Goal: Use online tool/utility: Utilize a website feature to perform a specific function

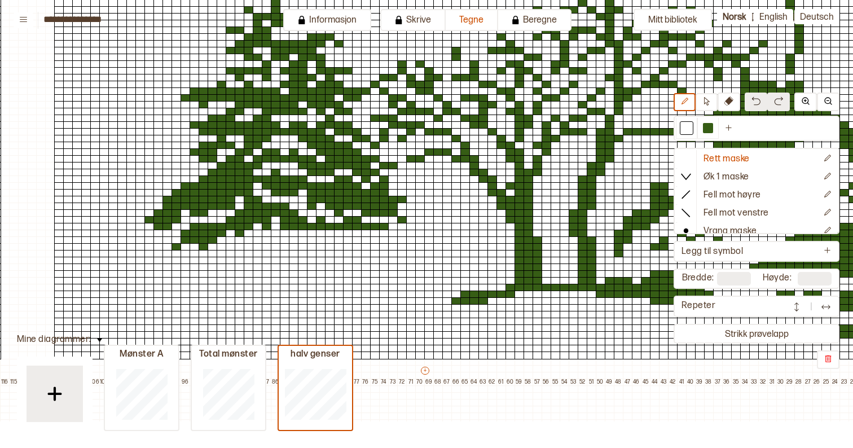
scroll to position [474, 0]
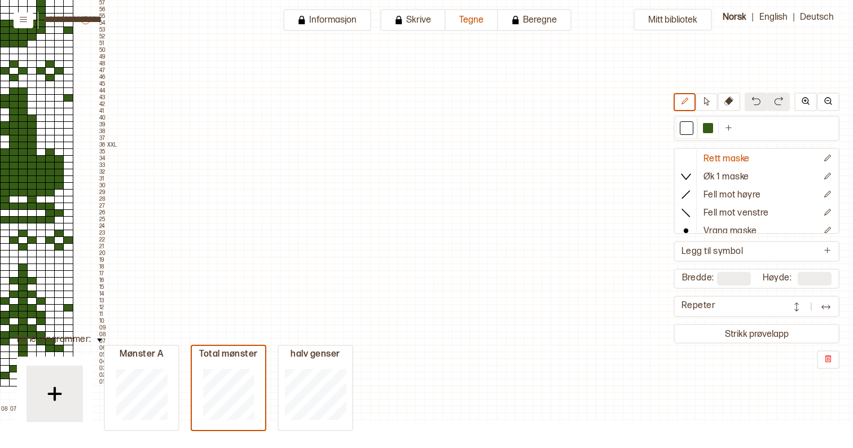
type input "**"
type input "***"
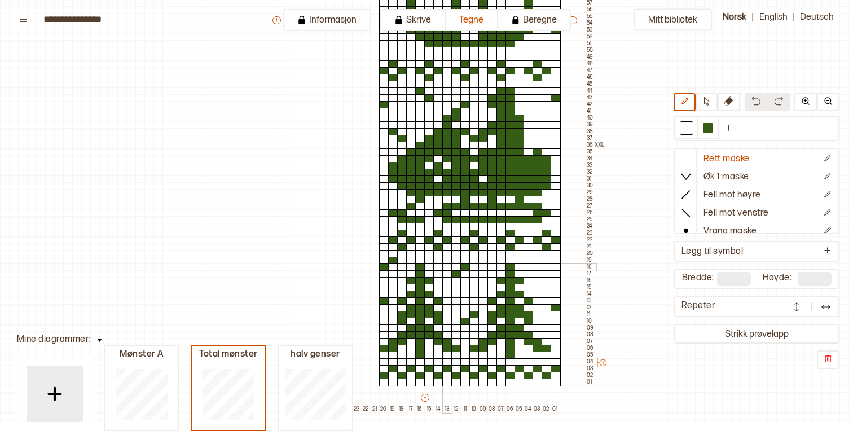
scroll to position [452, 0]
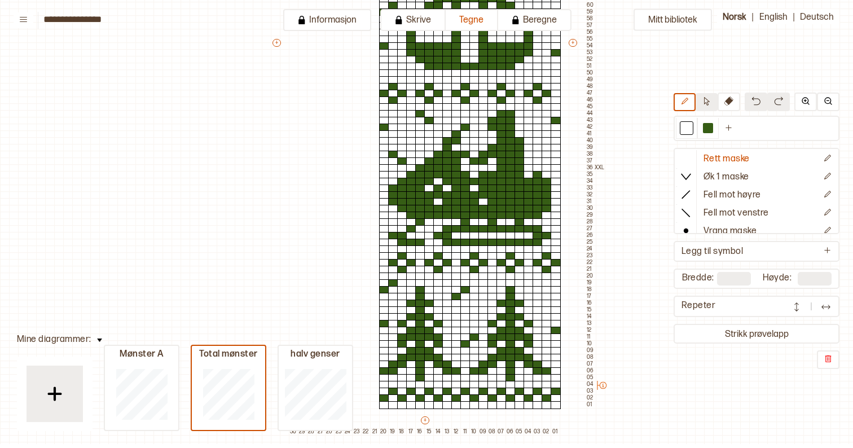
click at [704, 101] on icon at bounding box center [707, 101] width 6 height 8
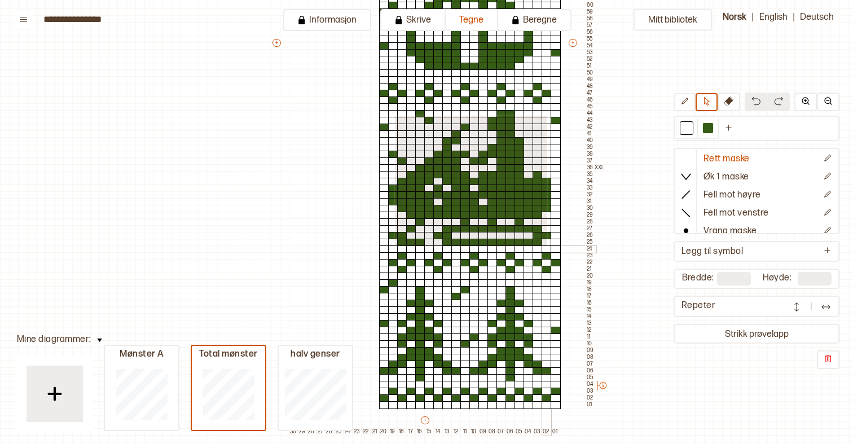
drag, startPoint x: 394, startPoint y: 114, endPoint x: 545, endPoint y: 245, distance: 200.3
click at [545, 245] on div "+ + + + 30 29 28 27 26 25 24 23 22 21 20 19 18 17 16 15 14 13 12 11 10 09 08 07…" at bounding box center [433, 46] width 325 height 778
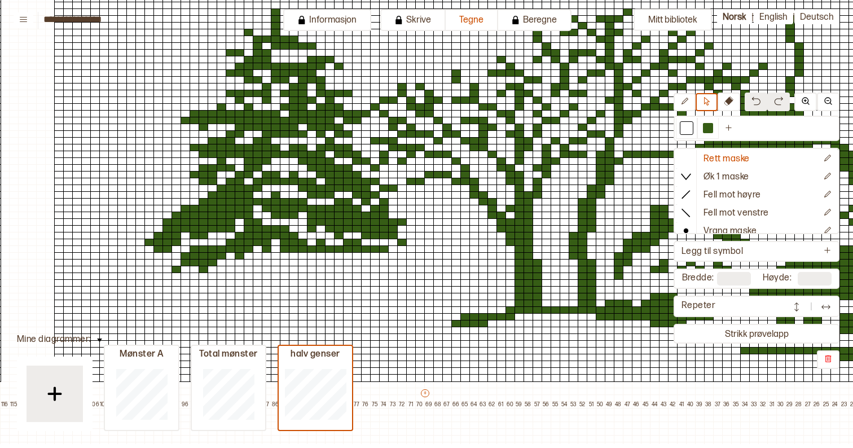
type input "***"
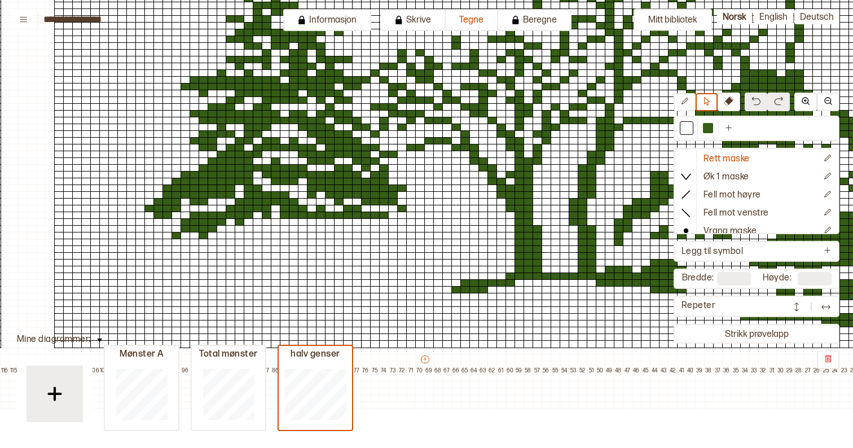
scroll to position [490, -1]
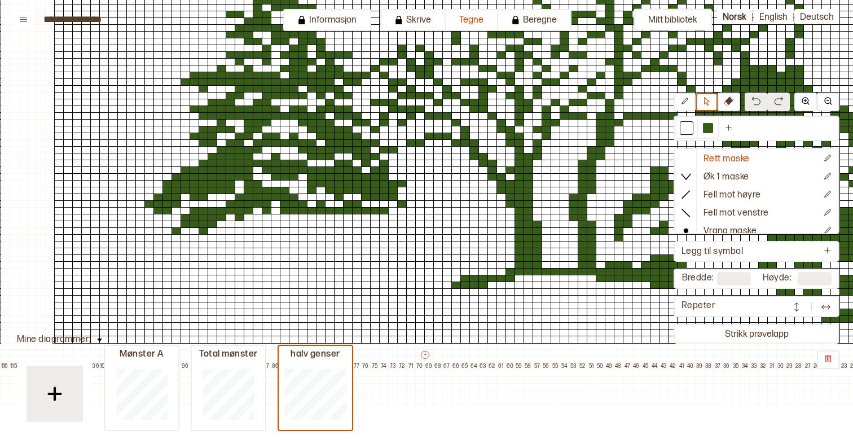
click at [232, 254] on div at bounding box center [231, 258] width 10 height 8
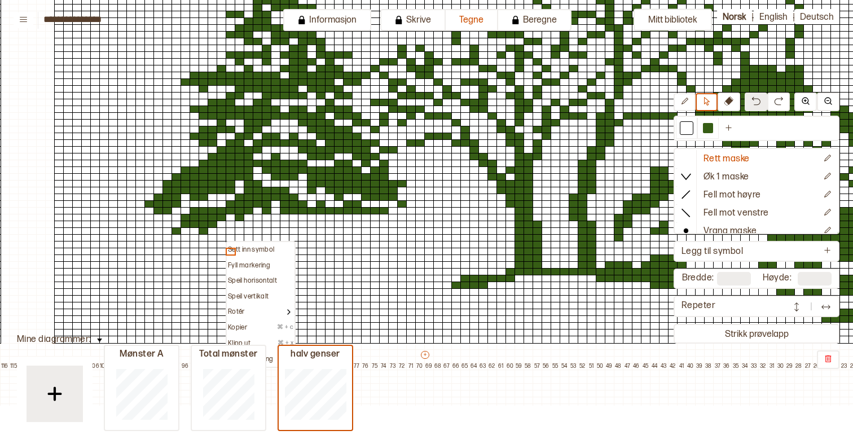
click at [231, 219] on div at bounding box center [231, 218] width 10 height 8
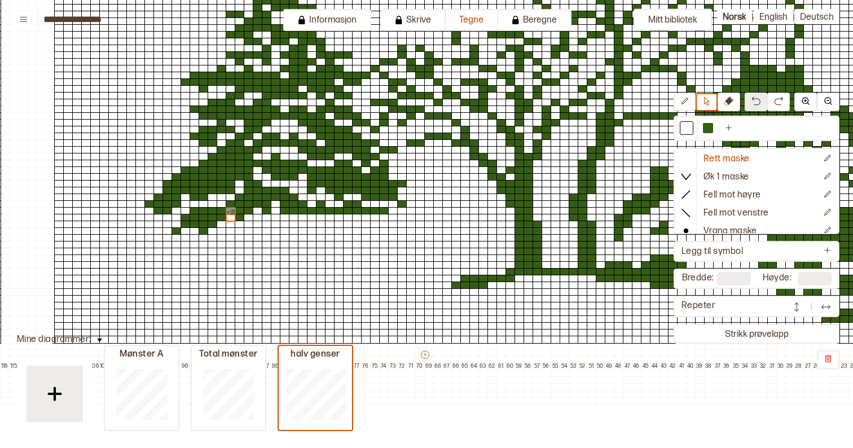
type input "***"
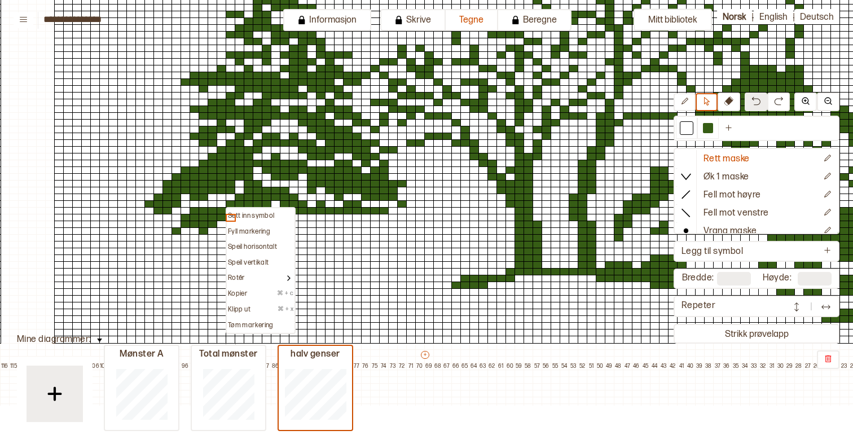
click at [228, 200] on div at bounding box center [231, 204] width 10 height 8
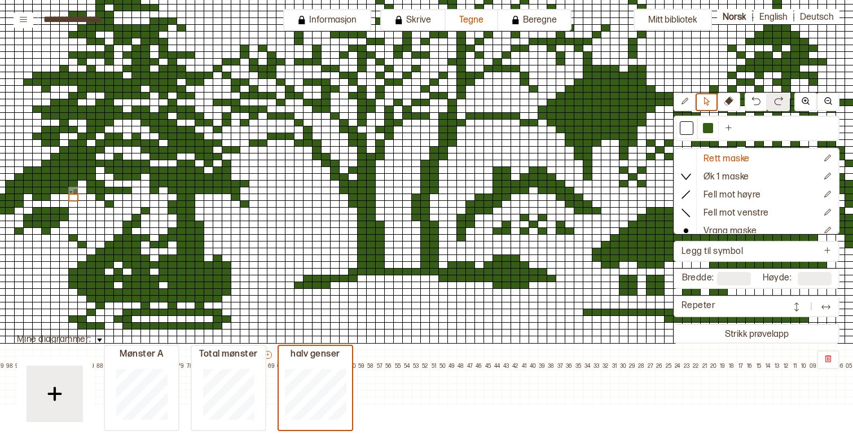
scroll to position [489, 175]
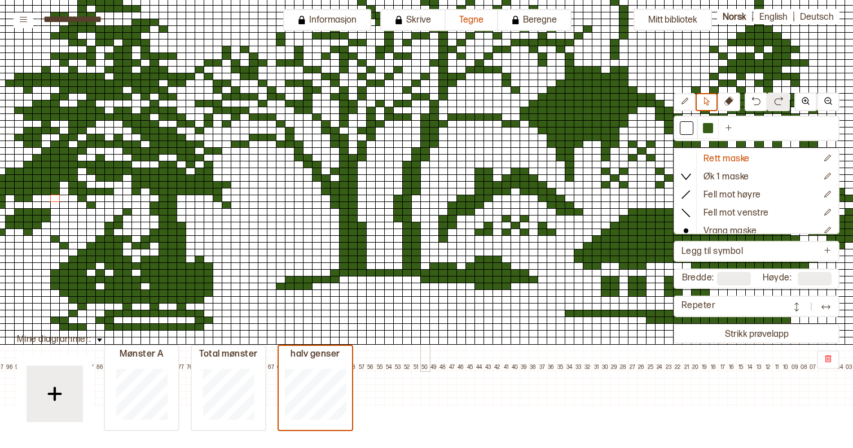
click at [425, 321] on div at bounding box center [425, 320] width 10 height 8
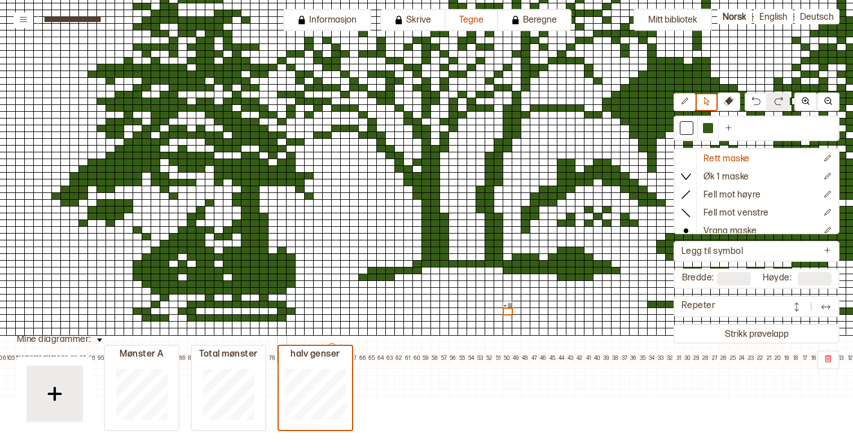
scroll to position [495, 43]
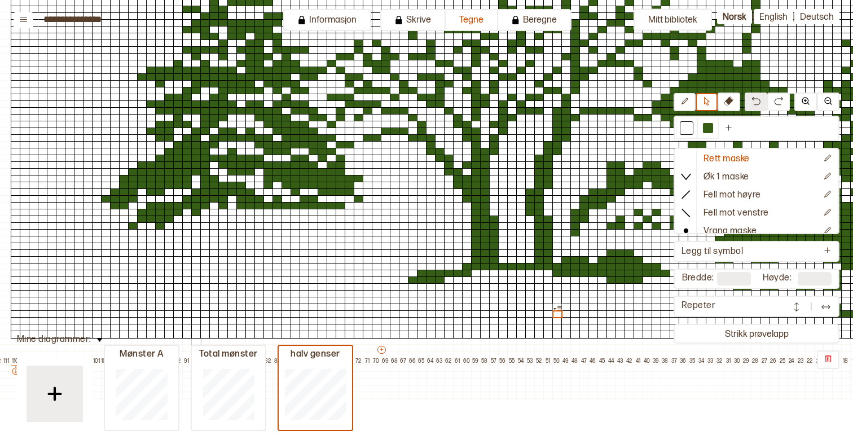
click at [192, 173] on div at bounding box center [196, 172] width 10 height 8
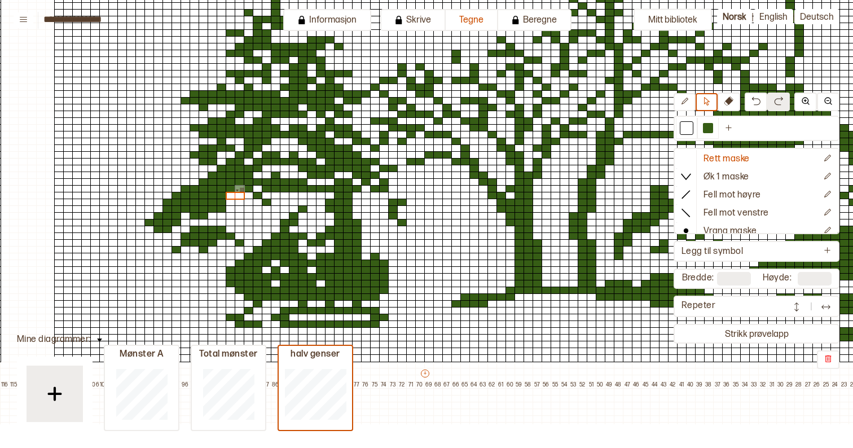
scroll to position [460, 0]
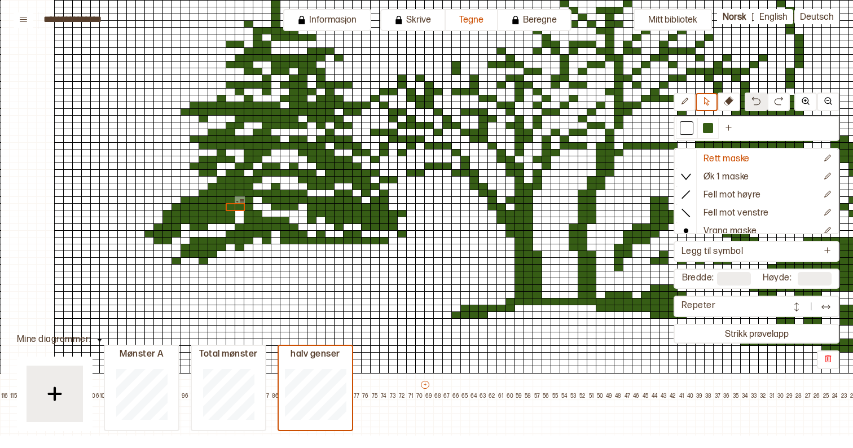
click at [214, 206] on div at bounding box center [213, 207] width 10 height 8
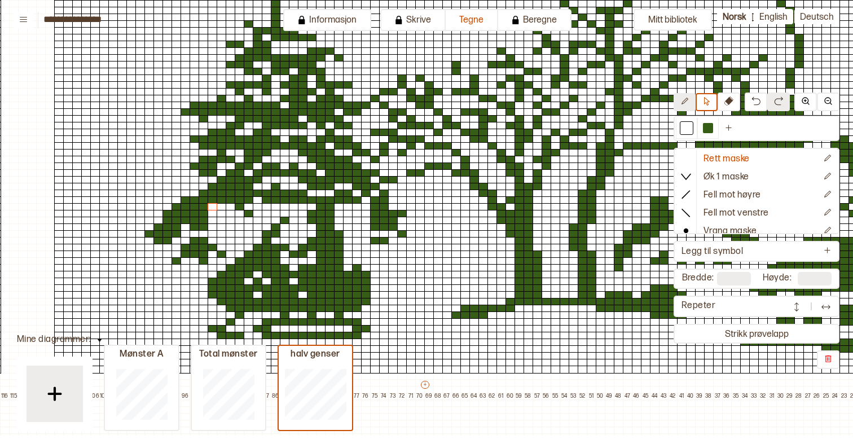
click at [687, 104] on icon at bounding box center [684, 101] width 8 height 8
click at [321, 199] on div at bounding box center [321, 200] width 10 height 8
drag, startPoint x: 329, startPoint y: 200, endPoint x: 336, endPoint y: 202, distance: 6.6
click at [329, 200] on div at bounding box center [330, 200] width 10 height 8
click at [337, 201] on div at bounding box center [339, 200] width 10 height 8
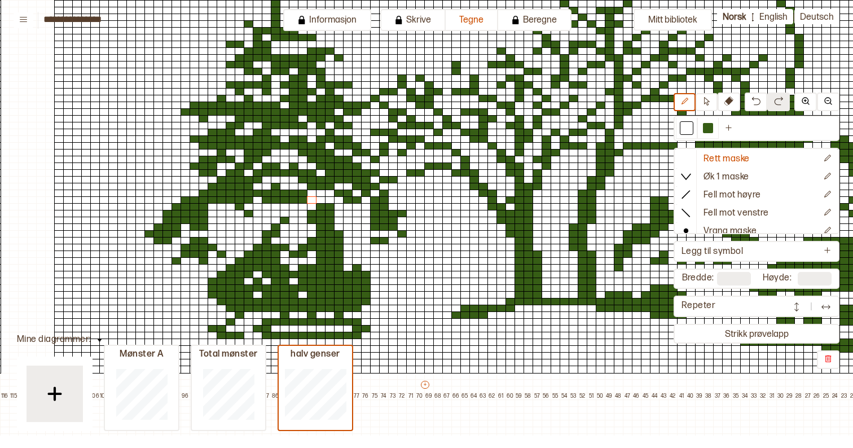
click at [312, 200] on div at bounding box center [312, 200] width 10 height 8
click at [304, 200] on div at bounding box center [303, 200] width 10 height 8
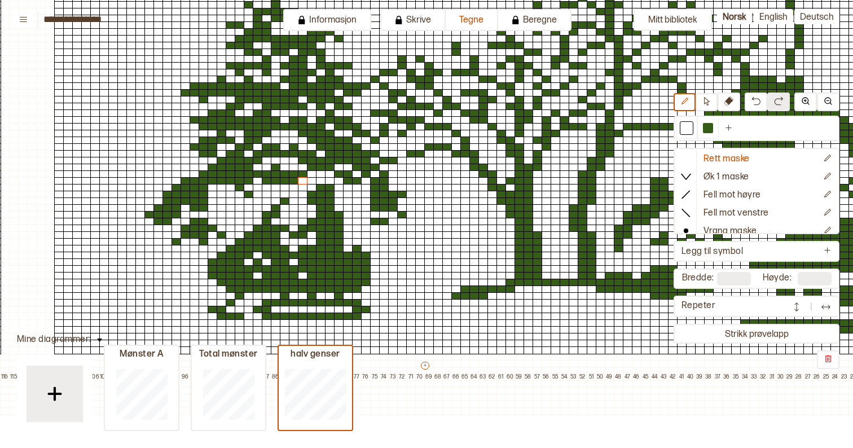
drag, startPoint x: 219, startPoint y: 235, endPoint x: 213, endPoint y: 231, distance: 7.8
click at [219, 235] on div at bounding box center [222, 235] width 10 height 8
click at [213, 231] on div at bounding box center [213, 235] width 10 height 8
click at [248, 195] on div at bounding box center [249, 195] width 10 height 8
click at [244, 191] on div at bounding box center [249, 195] width 10 height 8
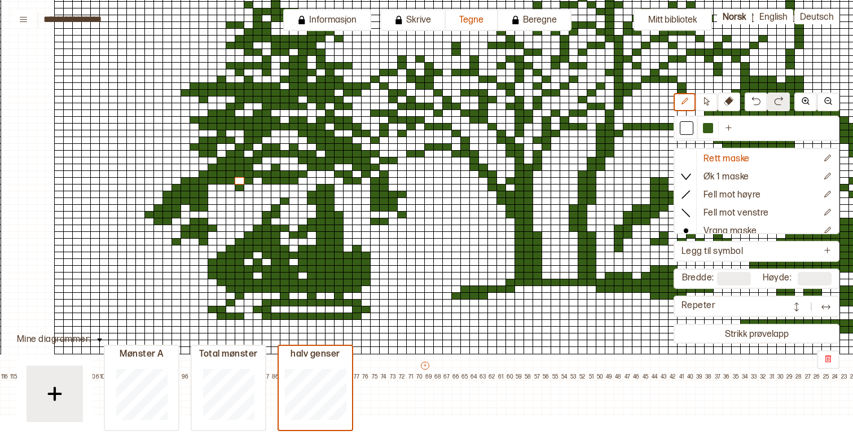
click at [240, 182] on div at bounding box center [240, 181] width 10 height 8
click at [240, 187] on div at bounding box center [240, 188] width 10 height 8
click at [211, 226] on div at bounding box center [213, 228] width 10 height 8
click at [202, 241] on div at bounding box center [204, 242] width 10 height 8
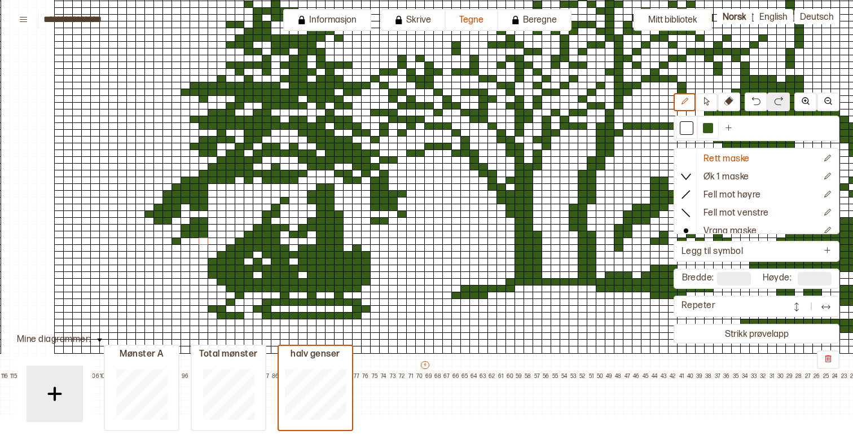
scroll to position [480, 0]
click at [705, 129] on div at bounding box center [708, 128] width 10 height 10
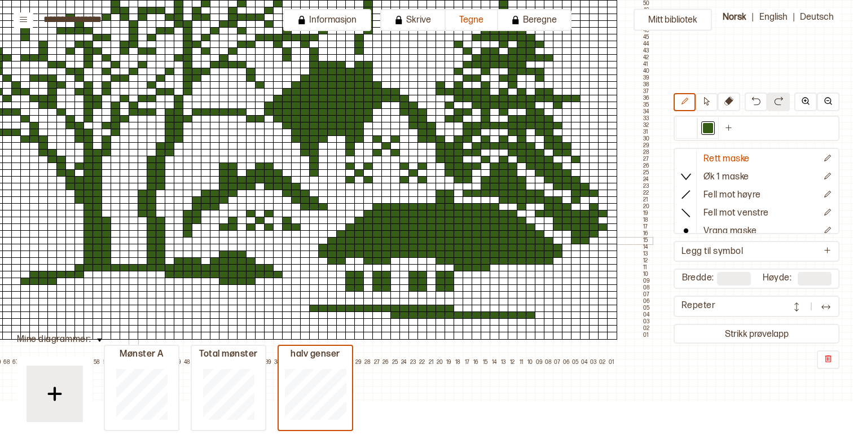
scroll to position [494, 441]
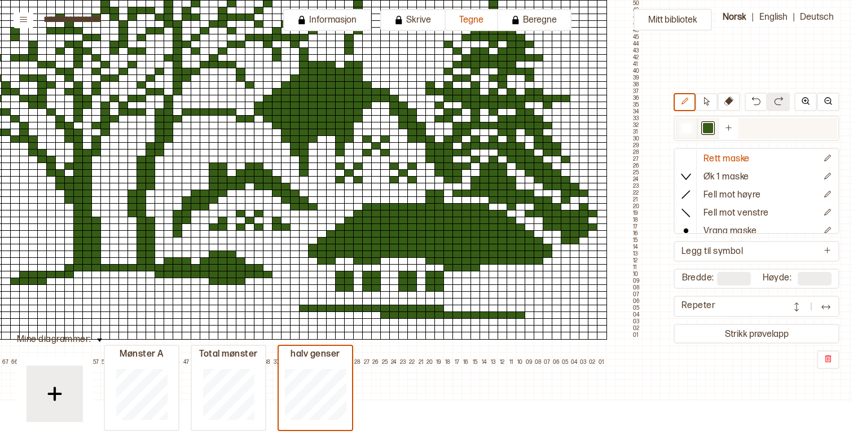
click at [690, 129] on div at bounding box center [686, 128] width 10 height 10
click at [705, 101] on icon at bounding box center [706, 101] width 8 height 8
drag, startPoint x: 303, startPoint y: 309, endPoint x: 519, endPoint y: 316, distance: 216.7
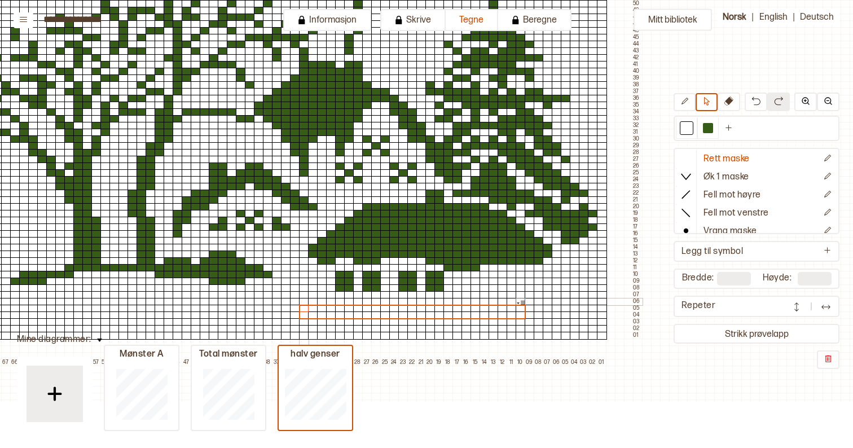
click at [304, 302] on div at bounding box center [304, 302] width 10 height 8
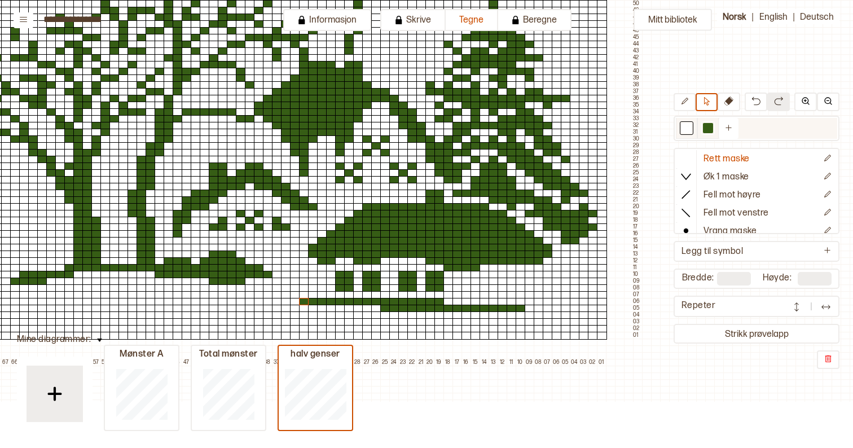
click at [686, 125] on div at bounding box center [686, 128] width 10 height 10
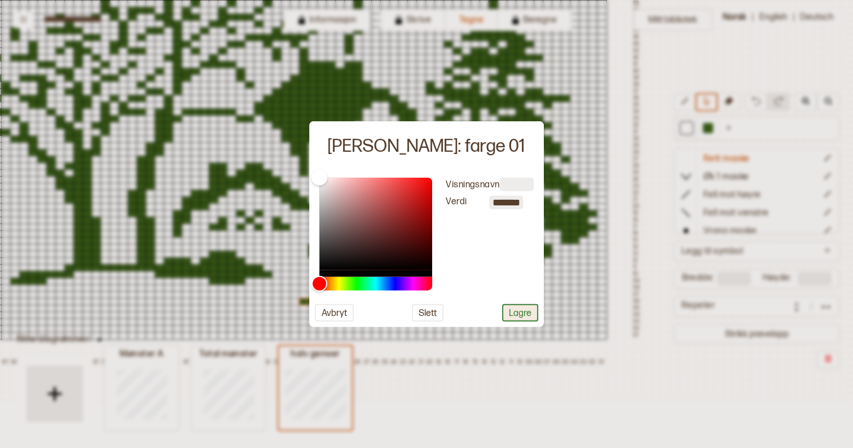
click at [518, 308] on button "Lagre" at bounding box center [520, 311] width 36 height 17
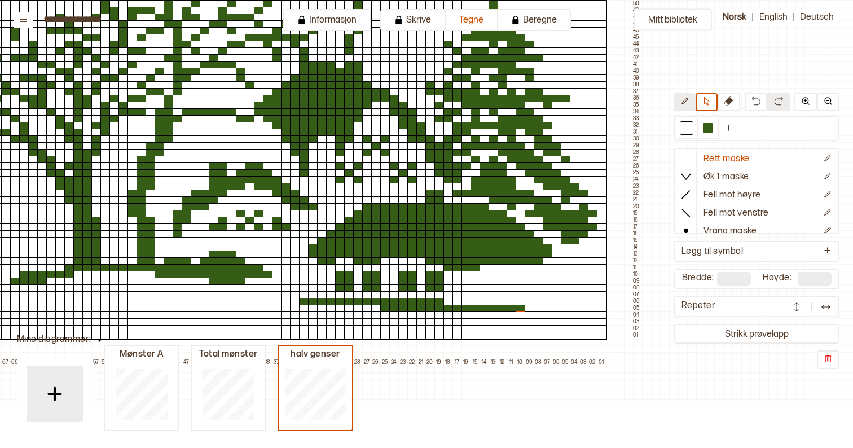
click at [682, 105] on icon at bounding box center [684, 101] width 8 height 8
click at [431, 290] on div at bounding box center [430, 288] width 10 height 8
click at [435, 290] on div at bounding box center [439, 288] width 10 height 8
click at [410, 289] on div at bounding box center [412, 288] width 10 height 8
click at [405, 289] on div at bounding box center [403, 288] width 10 height 8
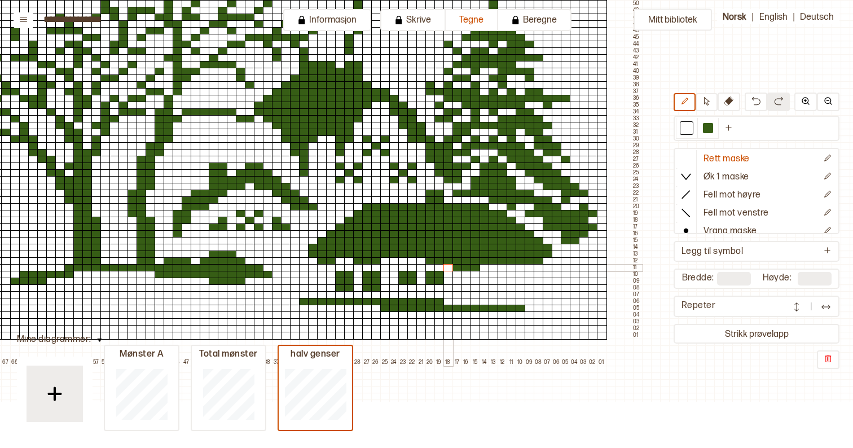
drag, startPoint x: 449, startPoint y: 268, endPoint x: 387, endPoint y: 284, distance: 63.5
click at [449, 268] on div at bounding box center [448, 268] width 10 height 8
click at [373, 289] on div at bounding box center [376, 288] width 10 height 8
click at [362, 289] on div at bounding box center [367, 288] width 10 height 8
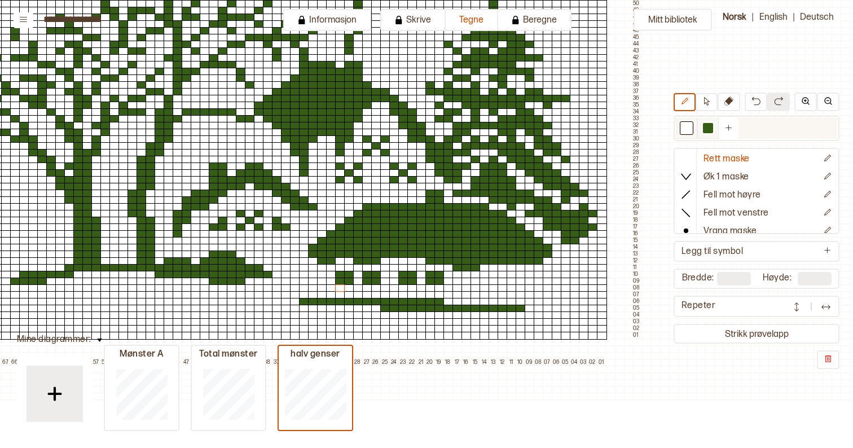
click at [703, 132] on div at bounding box center [708, 128] width 10 height 10
drag, startPoint x: 483, startPoint y: 267, endPoint x: 489, endPoint y: 267, distance: 6.2
drag, startPoint x: 528, startPoint y: 266, endPoint x: 528, endPoint y: 279, distance: 13.0
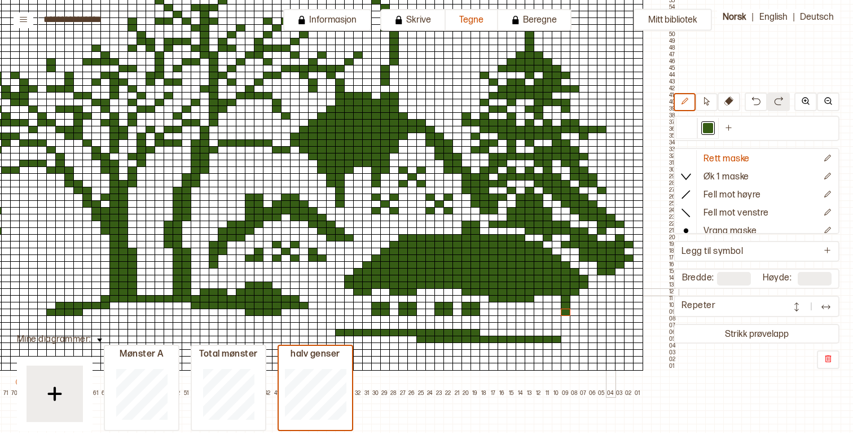
scroll to position [463, 403]
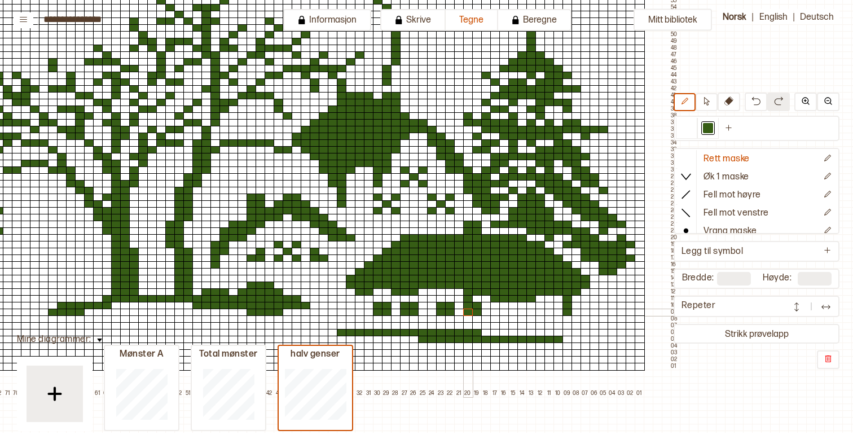
drag, startPoint x: 469, startPoint y: 298, endPoint x: 469, endPoint y: 311, distance: 13.5
click at [469, 311] on div "+ + + + 138 137 136 135 134 133 132 131 130 129 128 127 126 125 124 123 122 121…" at bounding box center [29, 20] width 1299 height 751
click at [758, 105] on img at bounding box center [755, 100] width 9 height 9
click at [827, 99] on img at bounding box center [827, 100] width 9 height 9
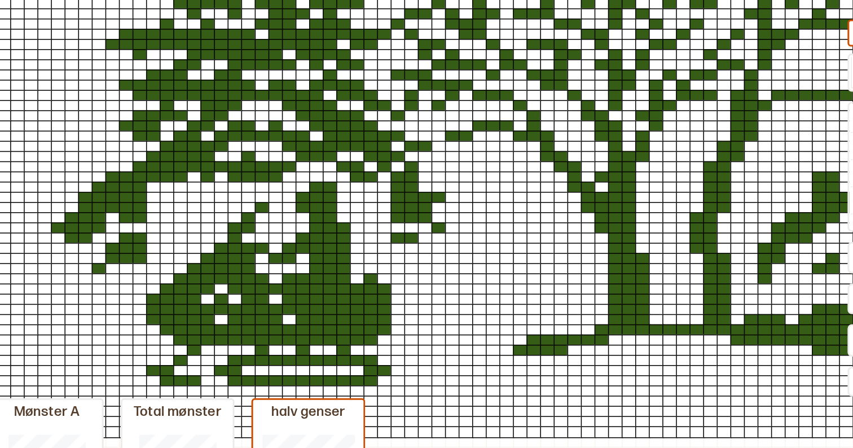
scroll to position [462, 0]
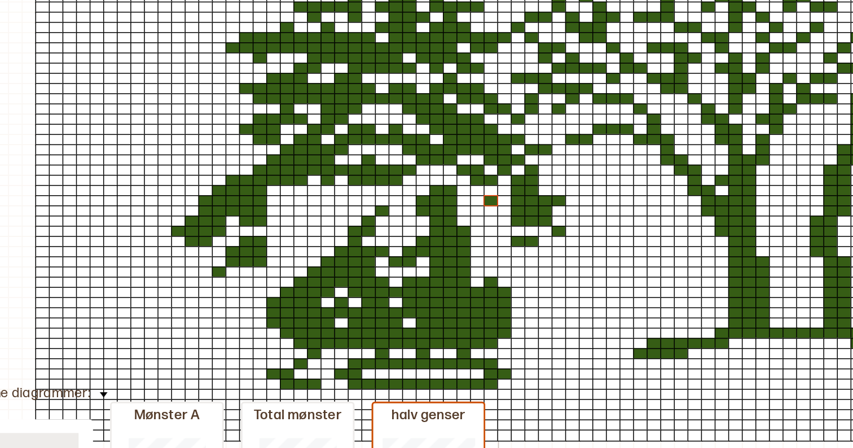
click at [352, 208] on div at bounding box center [357, 212] width 10 height 8
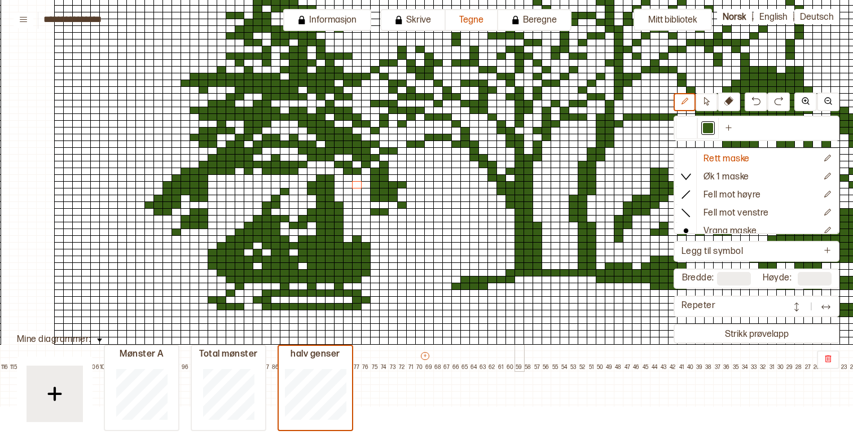
scroll to position [489, 0]
drag, startPoint x: 193, startPoint y: 143, endPoint x: 186, endPoint y: 149, distance: 9.6
click at [193, 143] on div at bounding box center [195, 144] width 10 height 8
click at [184, 150] on div at bounding box center [185, 151] width 10 height 8
drag, startPoint x: 184, startPoint y: 144, endPoint x: 172, endPoint y: 152, distance: 14.6
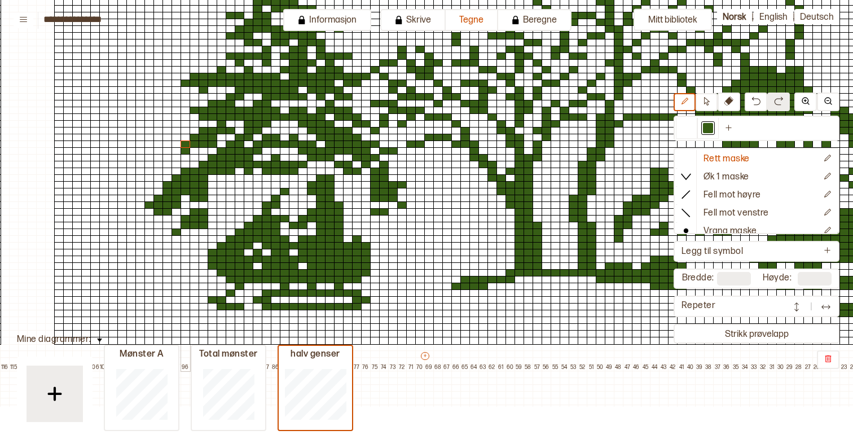
click at [184, 144] on div at bounding box center [185, 144] width 10 height 8
click at [171, 153] on div at bounding box center [176, 151] width 10 height 8
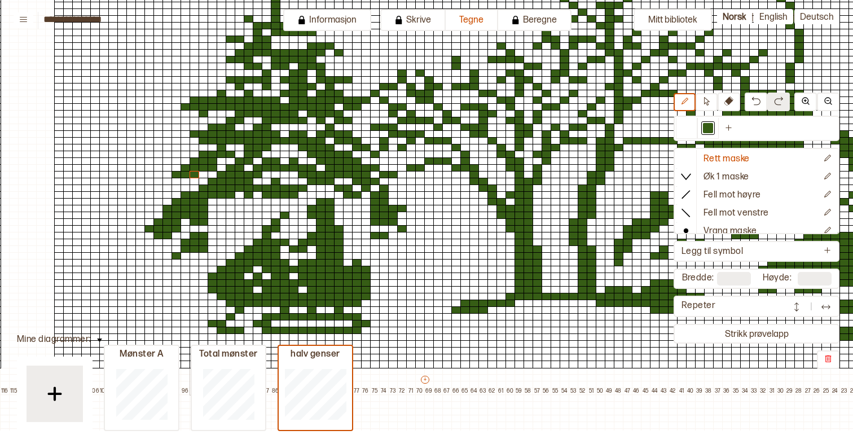
drag, startPoint x: 191, startPoint y: 174, endPoint x: 178, endPoint y: 177, distance: 13.8
click at [191, 174] on div at bounding box center [195, 175] width 10 height 8
click at [174, 180] on div at bounding box center [176, 182] width 10 height 8
drag, startPoint x: 167, startPoint y: 182, endPoint x: 215, endPoint y: 215, distance: 59.1
click at [167, 182] on div at bounding box center [167, 182] width 10 height 8
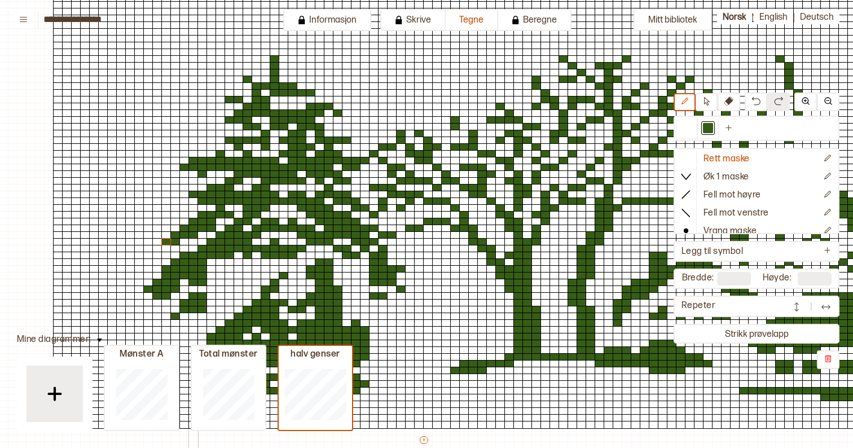
scroll to position [423, 1]
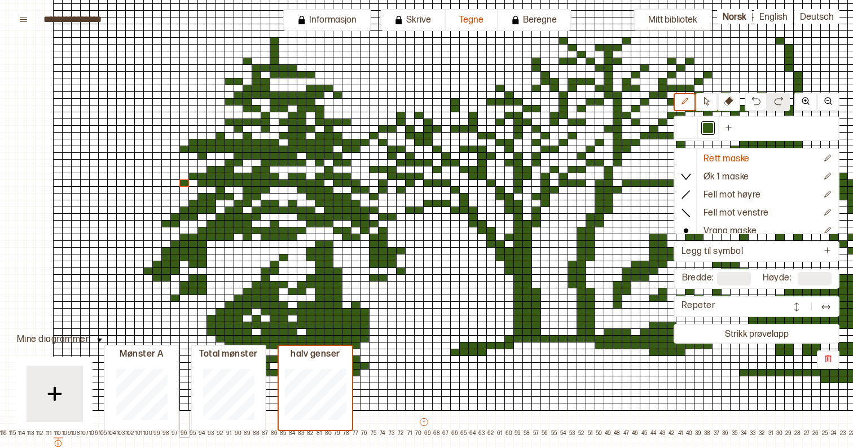
click at [183, 182] on div at bounding box center [184, 183] width 10 height 8
click at [172, 155] on div at bounding box center [175, 156] width 10 height 8
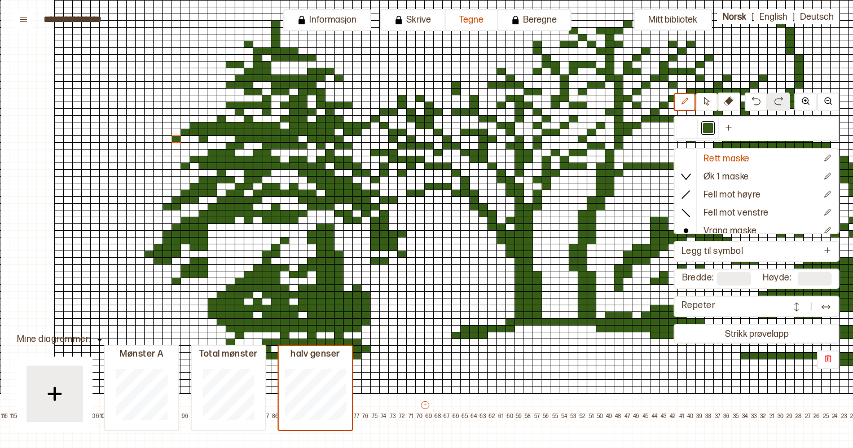
scroll to position [417, 0]
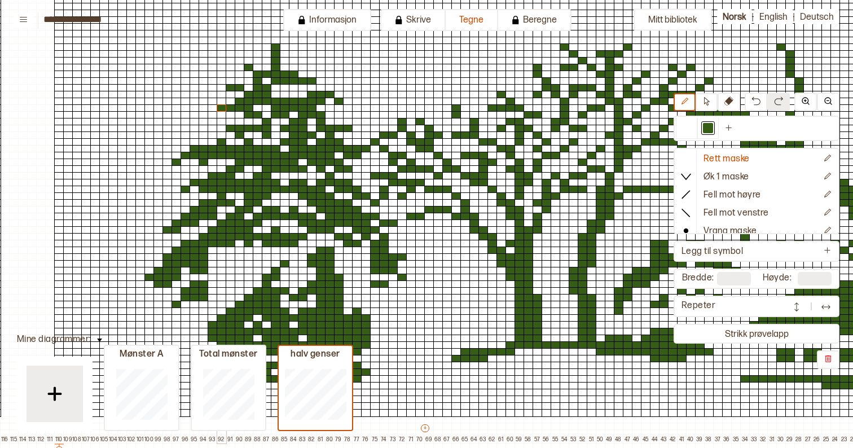
click at [222, 107] on div at bounding box center [222, 108] width 10 height 8
click at [212, 117] on div at bounding box center [213, 115] width 10 height 8
click at [210, 121] on div at bounding box center [213, 122] width 10 height 8
click at [200, 121] on div at bounding box center [204, 122] width 10 height 8
click at [219, 113] on div at bounding box center [222, 115] width 10 height 8
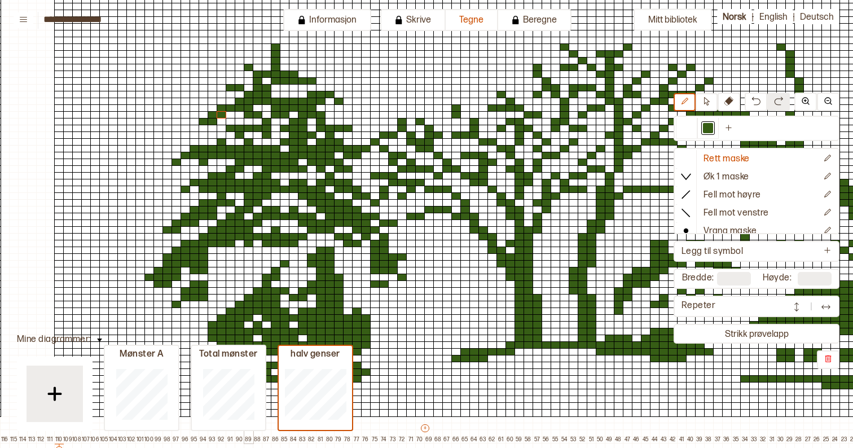
scroll to position [390, 0]
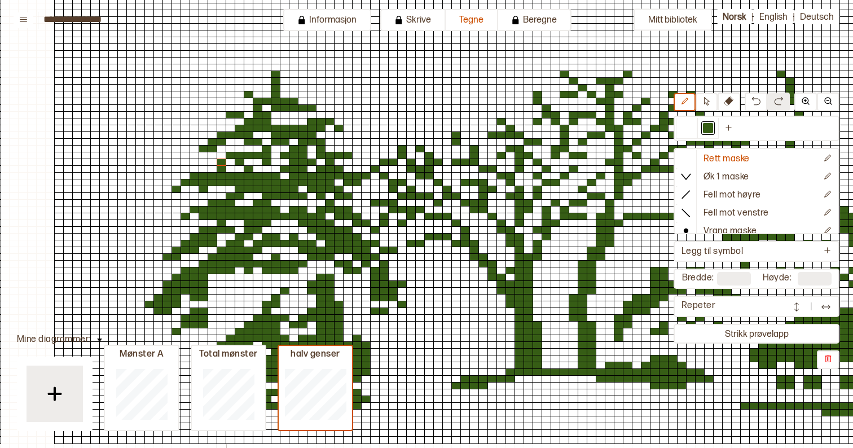
click at [222, 161] on div at bounding box center [222, 162] width 10 height 8
click at [211, 162] on div at bounding box center [213, 162] width 10 height 8
click at [202, 171] on div at bounding box center [204, 169] width 10 height 8
click at [292, 116] on div at bounding box center [294, 115] width 10 height 8
drag, startPoint x: 285, startPoint y: 91, endPoint x: 268, endPoint y: 92, distance: 16.4
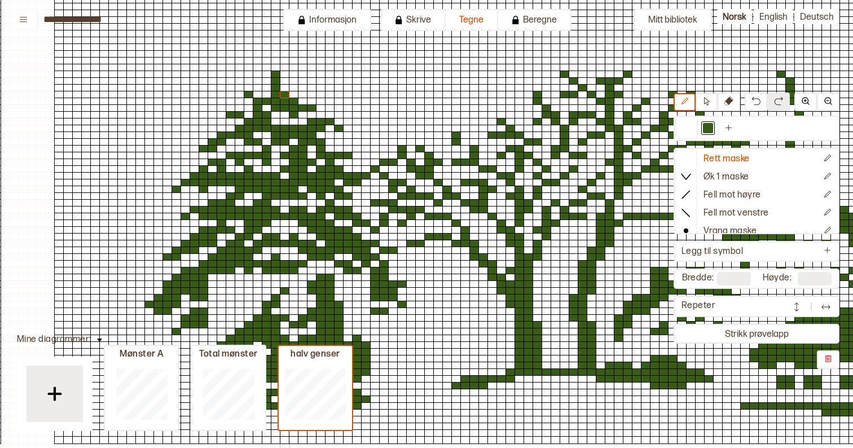
click at [285, 91] on div at bounding box center [285, 95] width 10 height 8
click at [268, 92] on div at bounding box center [267, 95] width 10 height 8
click at [283, 80] on div at bounding box center [285, 81] width 10 height 8
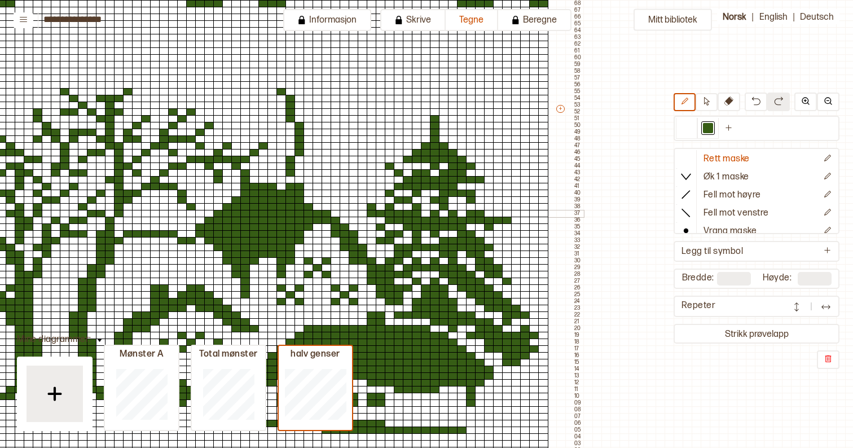
scroll to position [372, 500]
click at [426, 126] on div at bounding box center [426, 126] width 10 height 8
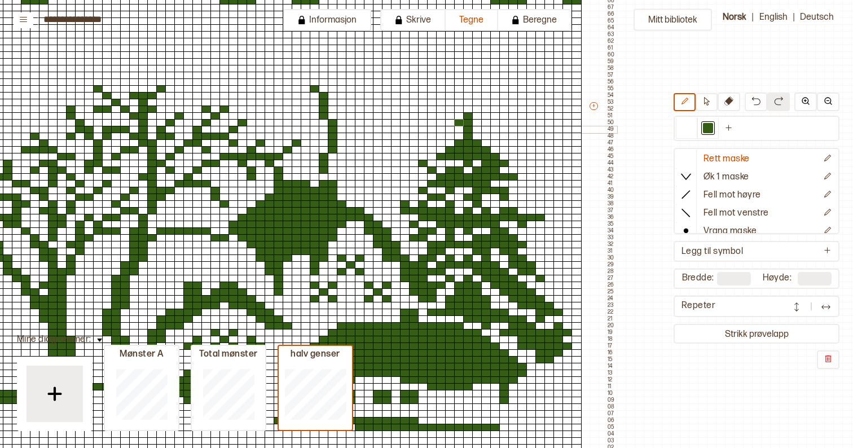
click at [450, 130] on div at bounding box center [450, 130] width 10 height 8
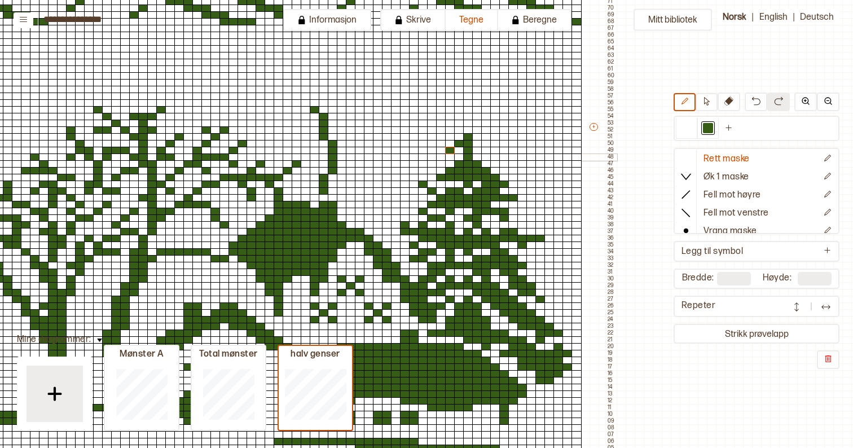
click at [478, 155] on div at bounding box center [477, 157] width 10 height 8
click at [475, 150] on div at bounding box center [477, 151] width 10 height 8
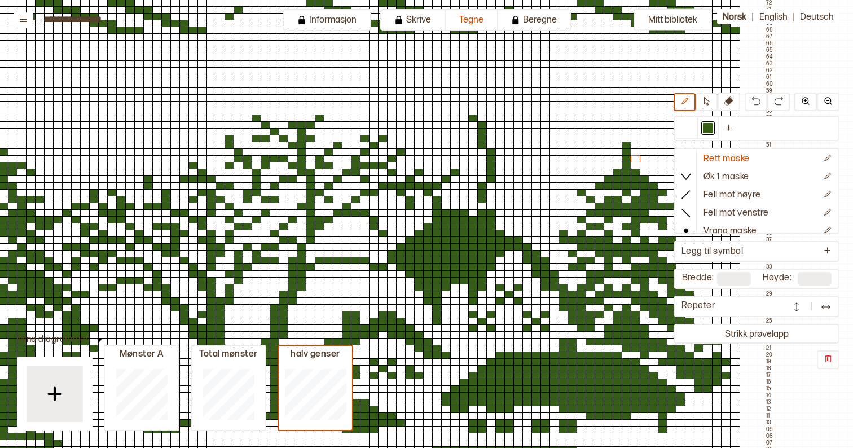
scroll to position [346, 319]
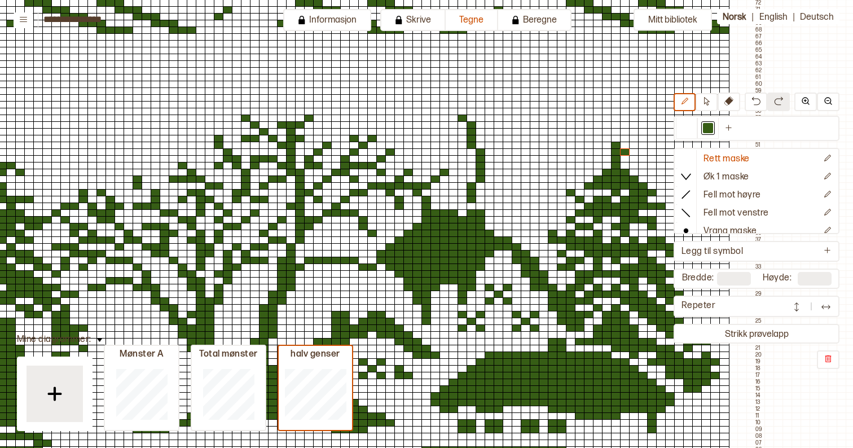
click at [627, 153] on div at bounding box center [625, 152] width 10 height 8
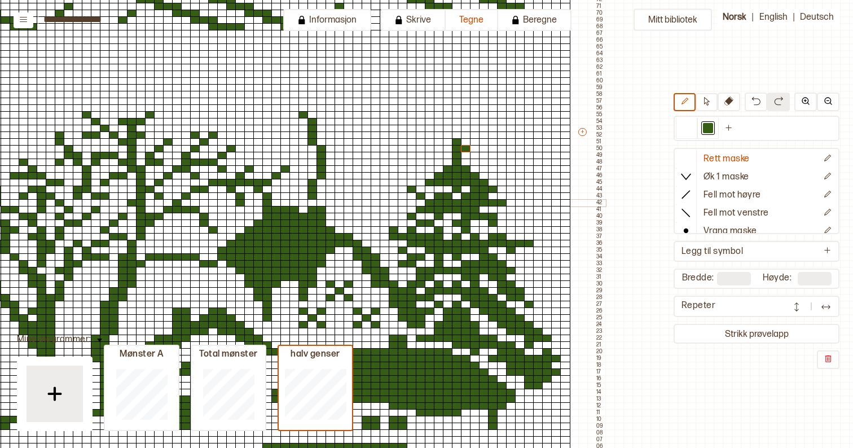
scroll to position [356, 473]
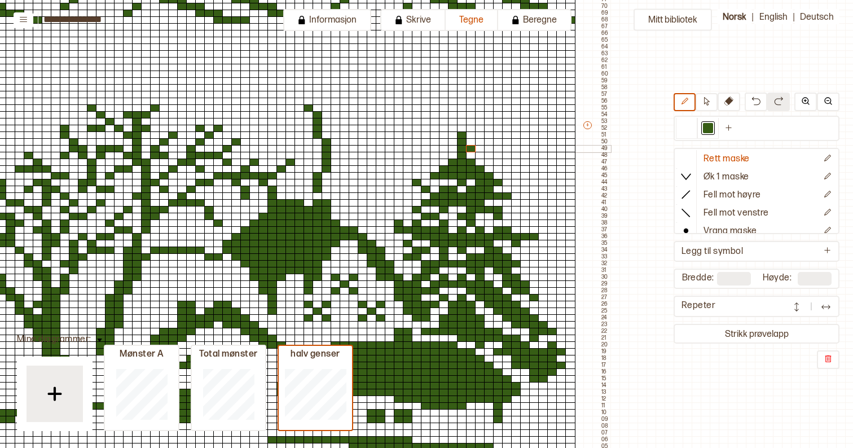
drag, startPoint x: 469, startPoint y: 145, endPoint x: 480, endPoint y: 152, distance: 12.7
click at [469, 145] on div at bounding box center [471, 149] width 10 height 8
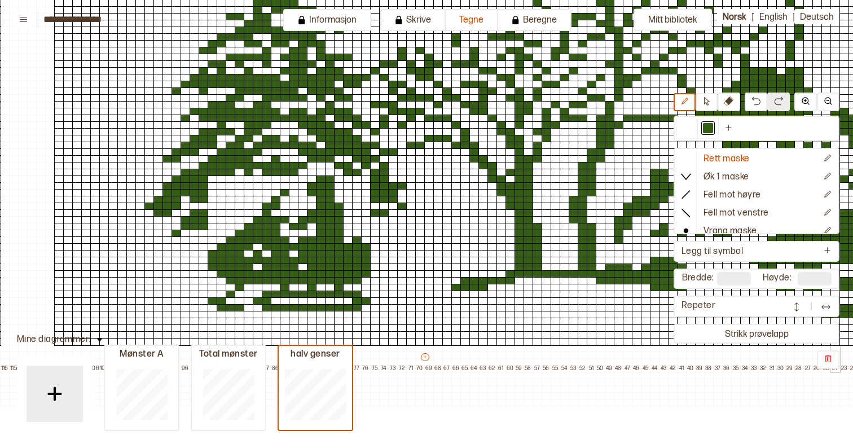
scroll to position [486, 0]
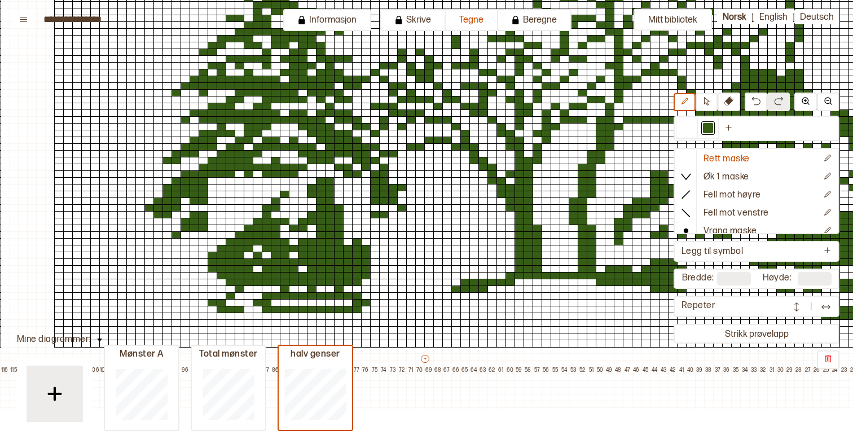
click at [239, 174] on div at bounding box center [240, 174] width 10 height 8
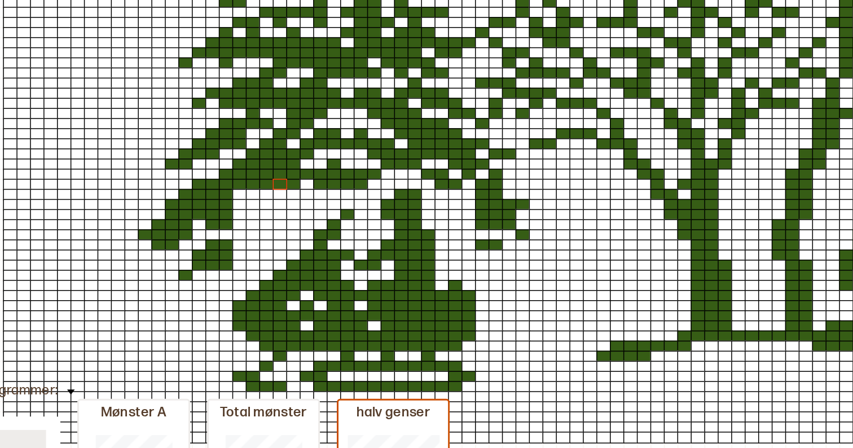
scroll to position [460, 0]
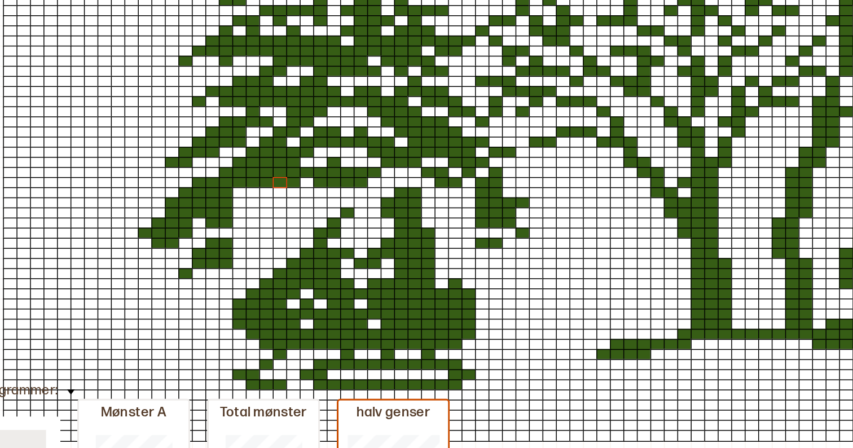
click at [253, 210] on div at bounding box center [258, 214] width 10 height 8
click at [262, 203] on div at bounding box center [267, 207] width 10 height 8
click at [244, 203] on div at bounding box center [249, 207] width 10 height 8
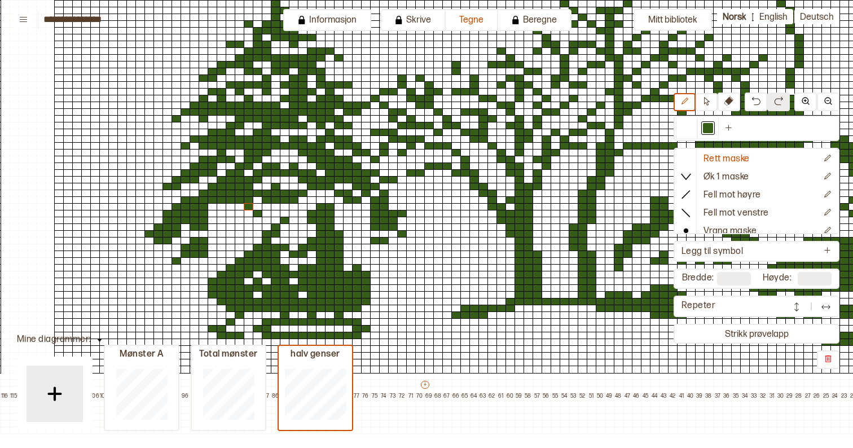
click at [248, 207] on div at bounding box center [249, 207] width 10 height 8
click at [250, 213] on div at bounding box center [249, 214] width 10 height 8
click at [235, 207] on div at bounding box center [240, 207] width 10 height 8
click at [237, 224] on div at bounding box center [240, 227] width 10 height 8
drag, startPoint x: 248, startPoint y: 221, endPoint x: 228, endPoint y: 223, distance: 19.8
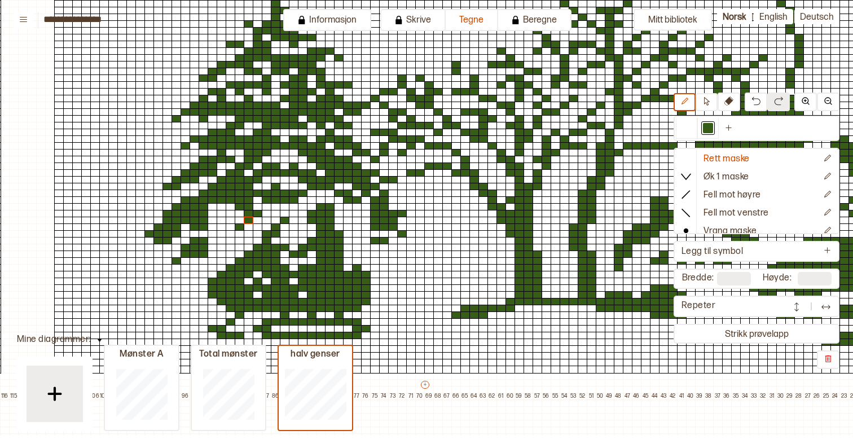
click at [248, 221] on div at bounding box center [249, 221] width 10 height 8
click at [230, 213] on div "+ + + + 138 137 136 135 134 133 132 131 130 129 128 127 126 125 124 123 122 121…" at bounding box center [432, 23] width 1299 height 751
drag, startPoint x: 230, startPoint y: 206, endPoint x: 210, endPoint y: 206, distance: 19.2
click at [210, 206] on div "+ + + + 138 137 136 135 134 133 132 131 130 129 128 127 126 125 124 123 122 121…" at bounding box center [432, 23] width 1299 height 751
drag, startPoint x: 223, startPoint y: 209, endPoint x: 219, endPoint y: 219, distance: 10.9
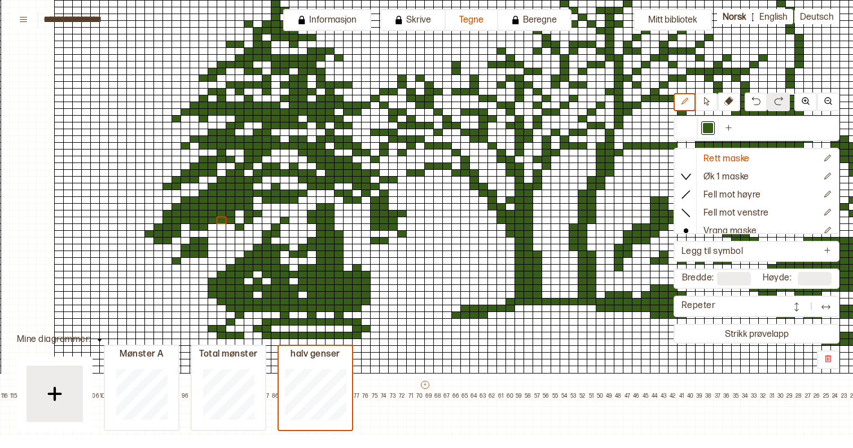
click at [219, 219] on div "+ + + + 138 137 136 135 134 133 132 131 130 129 128 127 126 125 124 123 122 121…" at bounding box center [432, 23] width 1299 height 751
click at [230, 233] on div at bounding box center [231, 234] width 10 height 8
drag, startPoint x: 220, startPoint y: 241, endPoint x: 207, endPoint y: 241, distance: 13.0
click at [207, 241] on div "+ + + + 138 137 136 135 134 133 132 131 130 129 128 127 126 125 124 123 122 121…" at bounding box center [432, 23] width 1299 height 751
click at [231, 240] on div at bounding box center [231, 241] width 10 height 8
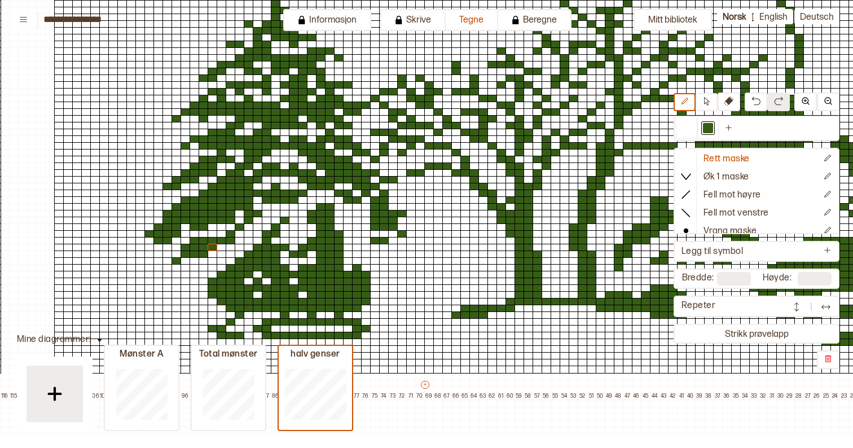
drag, startPoint x: 215, startPoint y: 248, endPoint x: 211, endPoint y: 254, distance: 7.1
click at [215, 248] on div at bounding box center [213, 248] width 10 height 8
click at [211, 254] on div at bounding box center [213, 254] width 10 height 8
click at [187, 261] on div at bounding box center [185, 261] width 10 height 8
click at [194, 261] on div at bounding box center [195, 261] width 10 height 8
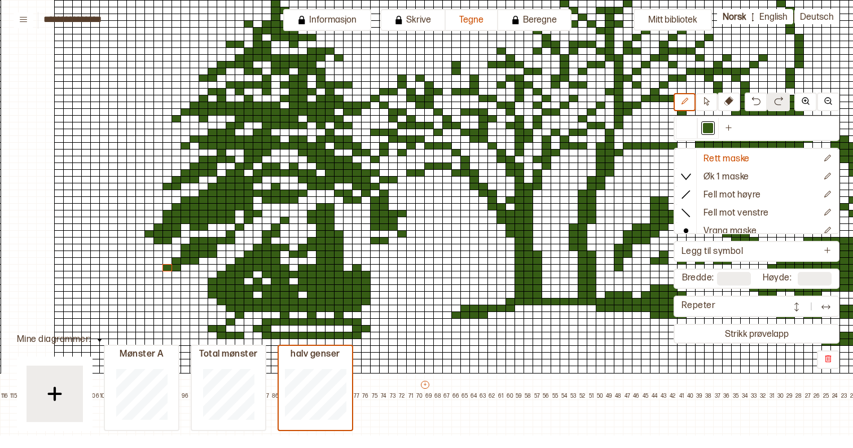
drag, startPoint x: 178, startPoint y: 268, endPoint x: 168, endPoint y: 268, distance: 9.6
click at [168, 268] on div "+ + + + 138 137 136 135 134 133 132 131 130 129 128 127 126 125 124 123 122 121…" at bounding box center [432, 23] width 1299 height 751
click at [184, 266] on div at bounding box center [185, 268] width 10 height 8
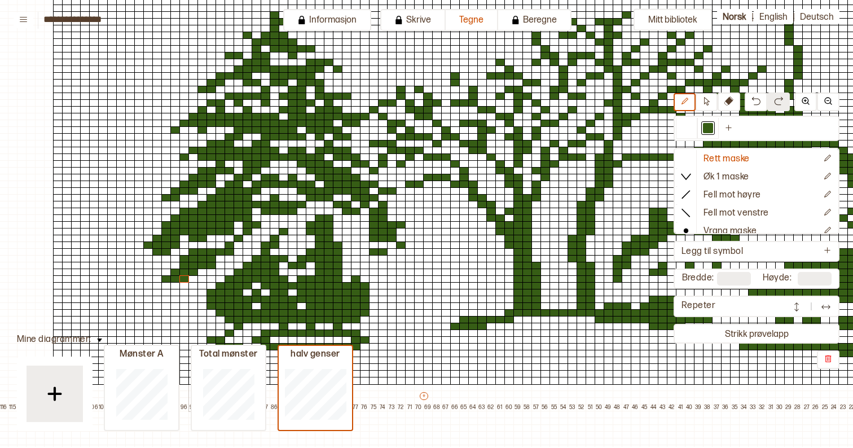
scroll to position [449, 2]
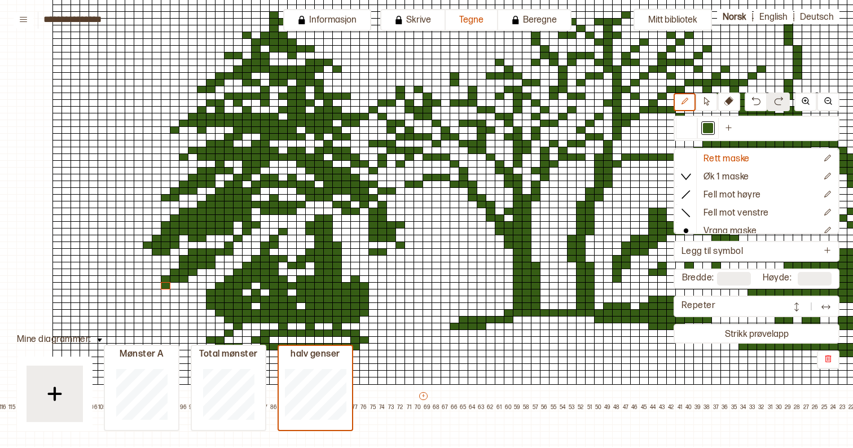
click at [165, 287] on div at bounding box center [166, 286] width 10 height 8
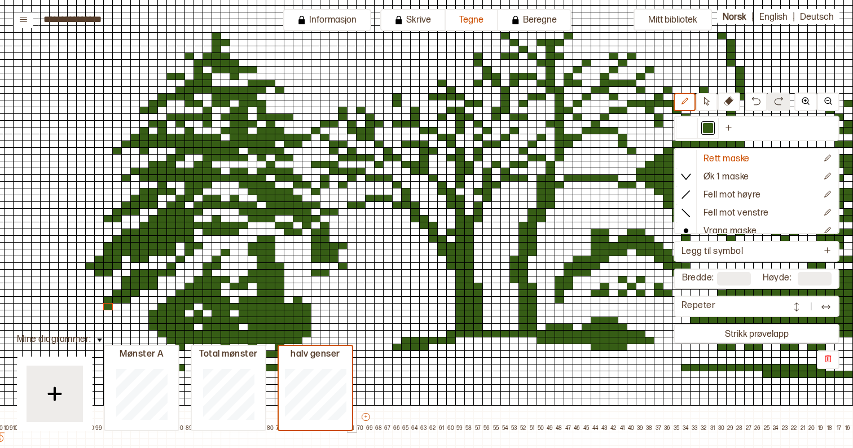
scroll to position [429, 59]
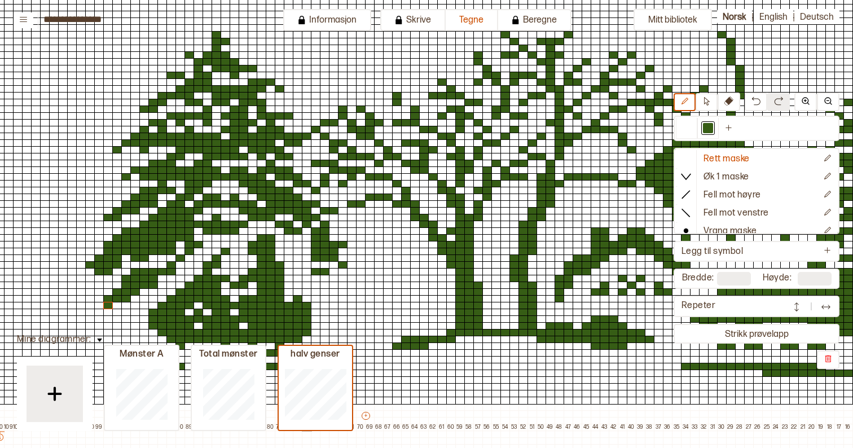
click at [309, 272] on div at bounding box center [307, 272] width 10 height 8
click at [309, 259] on div at bounding box center [307, 258] width 10 height 8
click at [297, 250] on div at bounding box center [298, 252] width 10 height 8
drag, startPoint x: 296, startPoint y: 242, endPoint x: 305, endPoint y: 236, distance: 10.2
click at [305, 236] on div "+ + + + 138 137 136 135 134 133 132 131 130 129 128 127 126 125 124 123 122 121…" at bounding box center [373, 54] width 1299 height 751
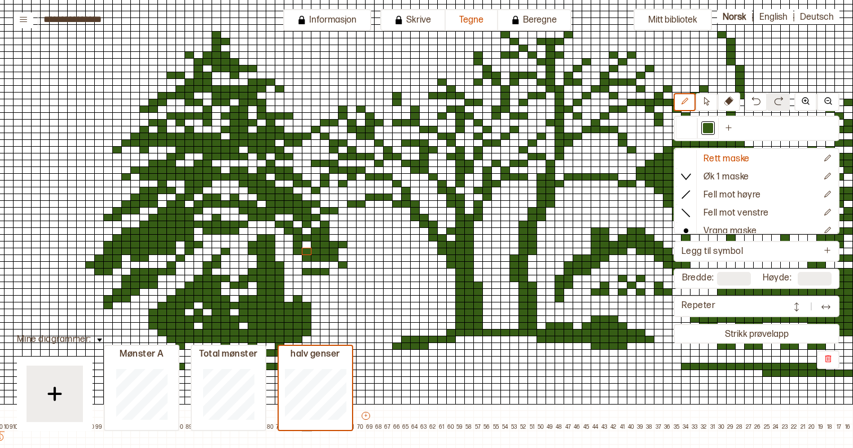
click at [304, 253] on div at bounding box center [307, 252] width 10 height 8
drag, startPoint x: 308, startPoint y: 231, endPoint x: 339, endPoint y: 237, distance: 31.5
click at [307, 231] on div at bounding box center [307, 231] width 10 height 8
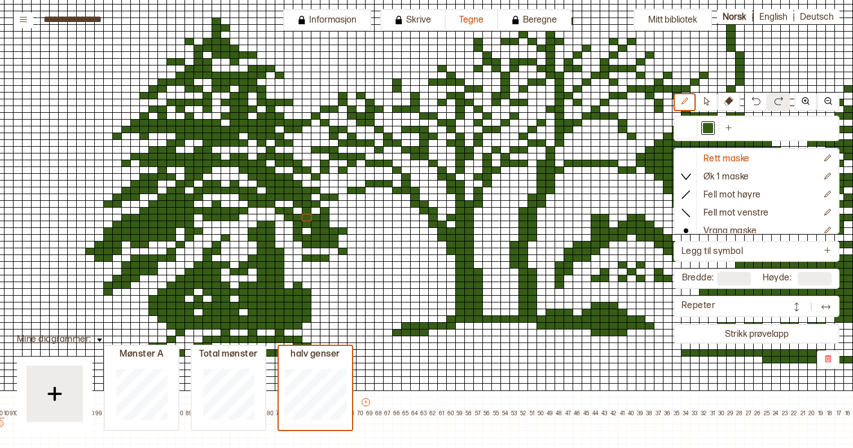
scroll to position [446, 59]
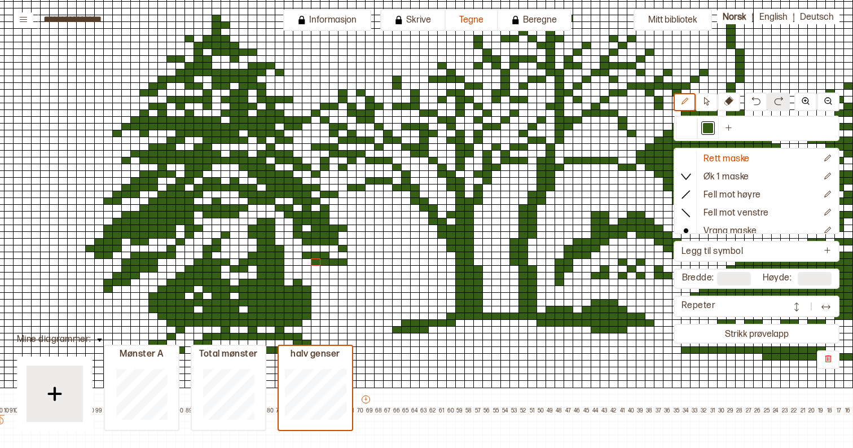
drag, startPoint x: 340, startPoint y: 261, endPoint x: 318, endPoint y: 261, distance: 22.0
click at [318, 261] on div "+ + + + 138 137 136 135 134 133 132 131 130 129 128 127 126 125 124 123 122 121…" at bounding box center [373, 38] width 1299 height 751
click at [304, 246] on div at bounding box center [307, 249] width 10 height 8
click at [687, 129] on div at bounding box center [686, 128] width 10 height 10
click at [309, 257] on div at bounding box center [307, 256] width 10 height 8
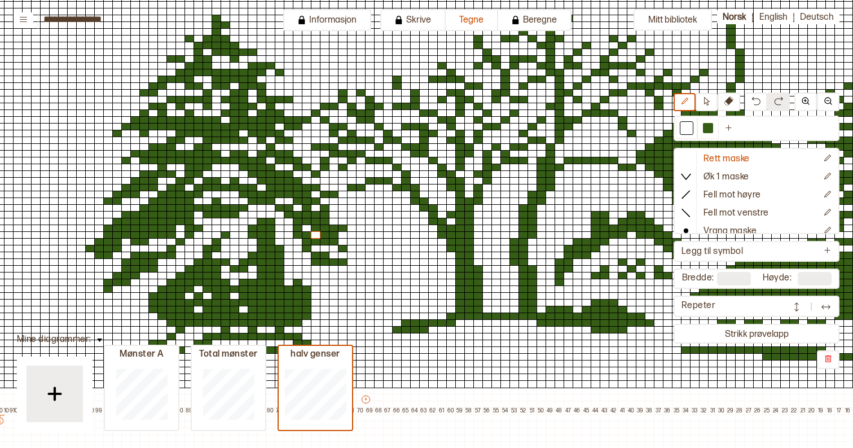
click at [314, 231] on div at bounding box center [316, 235] width 10 height 8
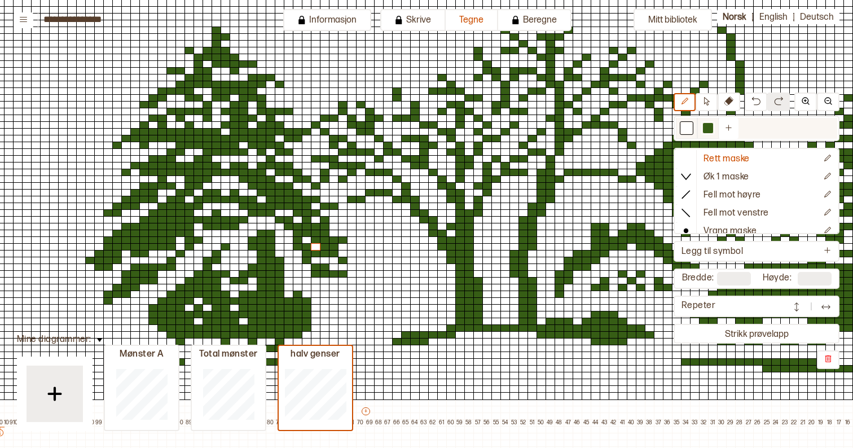
click at [708, 131] on div at bounding box center [708, 128] width 10 height 10
click at [332, 227] on div at bounding box center [334, 227] width 10 height 8
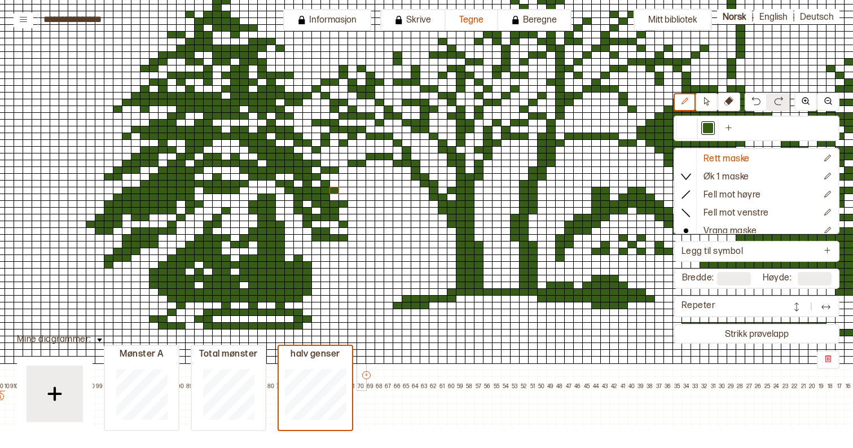
scroll to position [472, 59]
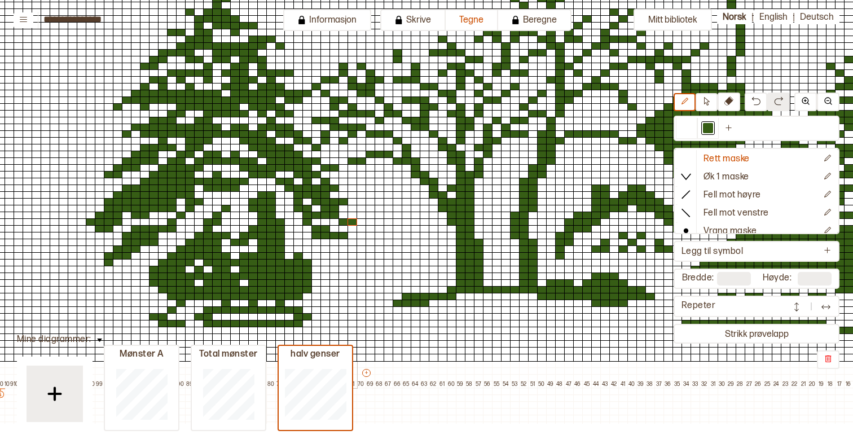
click at [350, 223] on div at bounding box center [352, 222] width 10 height 8
drag, startPoint x: 340, startPoint y: 241, endPoint x: 352, endPoint y: 248, distance: 13.4
click at [352, 248] on div "+ + + + 138 137 136 135 134 133 132 131 130 129 128 127 126 125 124 123 122 121…" at bounding box center [374, 11] width 1299 height 751
drag, startPoint x: 324, startPoint y: 241, endPoint x: 333, endPoint y: 258, distance: 18.7
click at [333, 258] on div "+ + + + 138 137 136 135 134 133 132 131 130 129 128 127 126 125 124 123 122 121…" at bounding box center [374, 11] width 1299 height 751
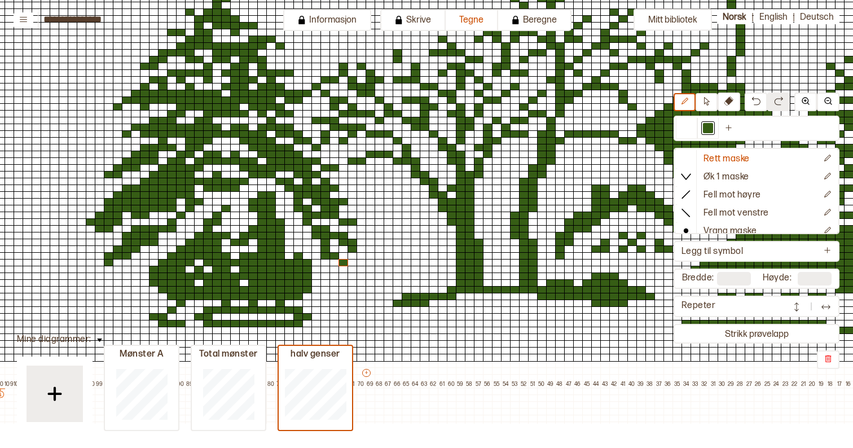
click at [343, 262] on div at bounding box center [343, 263] width 10 height 8
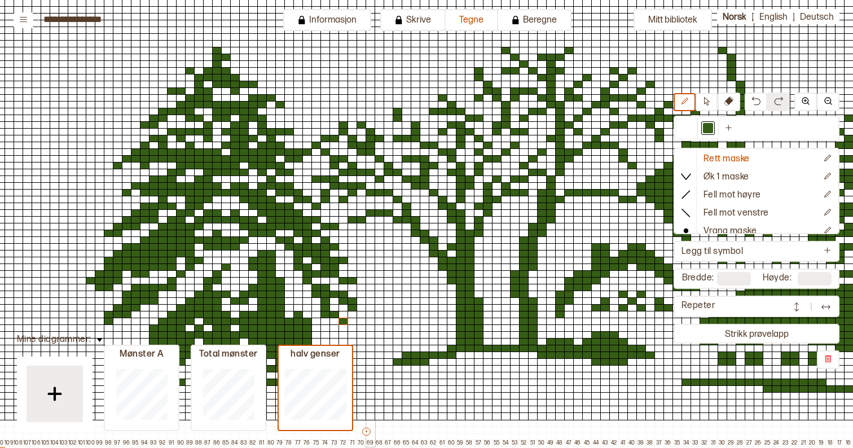
scroll to position [461, 58]
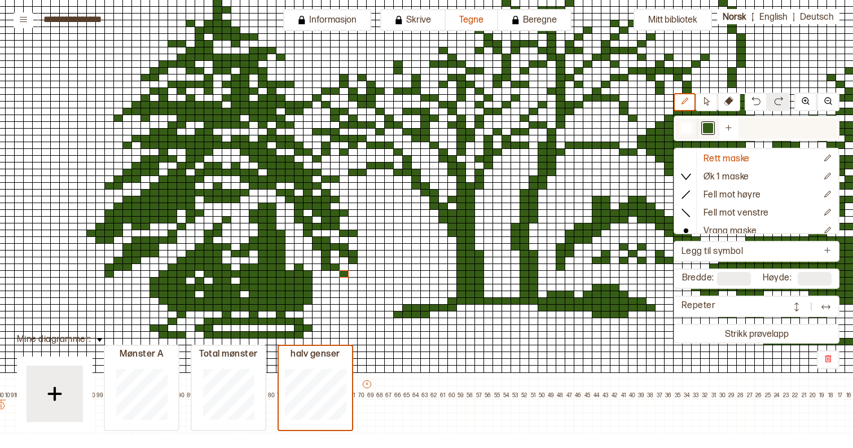
click at [681, 129] on div at bounding box center [687, 128] width 14 height 14
click at [291, 201] on div at bounding box center [290, 200] width 10 height 8
click at [299, 222] on div at bounding box center [299, 220] width 10 height 8
click at [307, 235] on div at bounding box center [308, 234] width 10 height 8
click at [704, 129] on div at bounding box center [708, 128] width 10 height 10
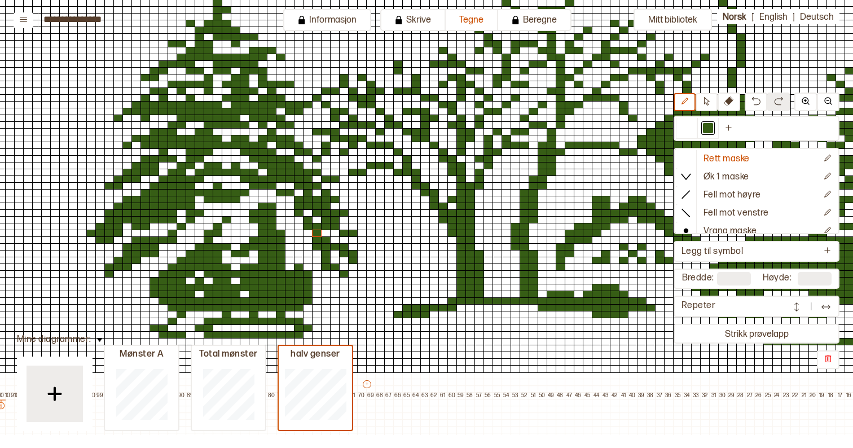
click at [318, 231] on div at bounding box center [317, 234] width 10 height 8
click at [327, 232] on div at bounding box center [326, 234] width 10 height 8
click at [682, 126] on div at bounding box center [686, 128] width 10 height 10
drag, startPoint x: 316, startPoint y: 246, endPoint x: 321, endPoint y: 261, distance: 15.2
click at [316, 246] on div at bounding box center [317, 247] width 10 height 8
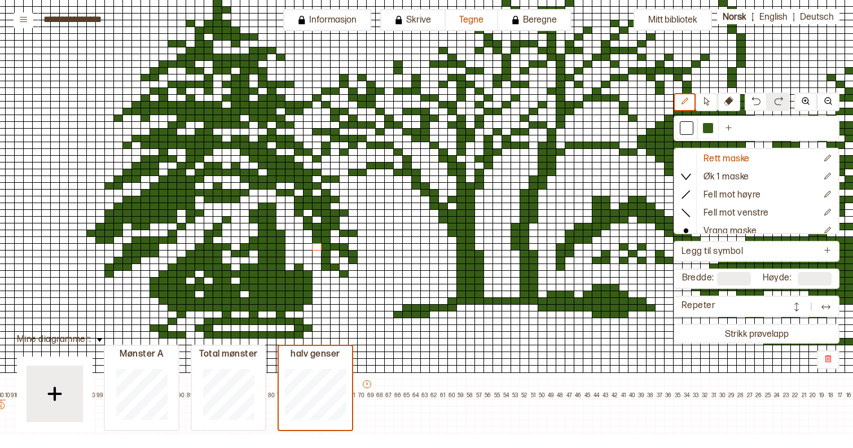
click at [327, 267] on div at bounding box center [326, 267] width 10 height 8
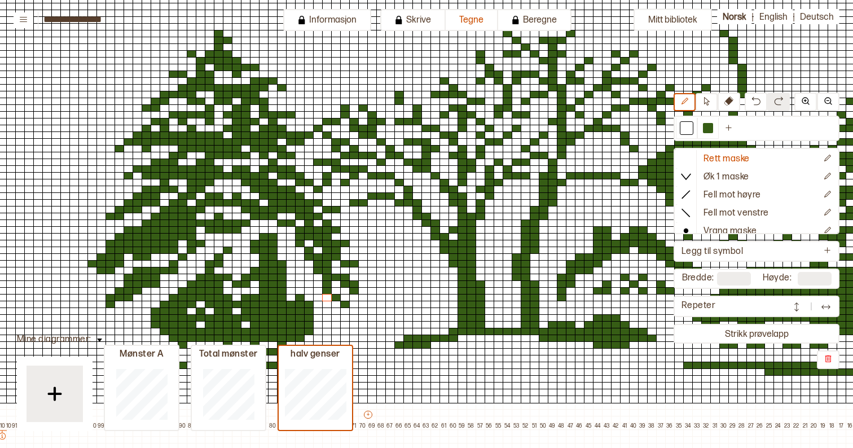
scroll to position [433, 57]
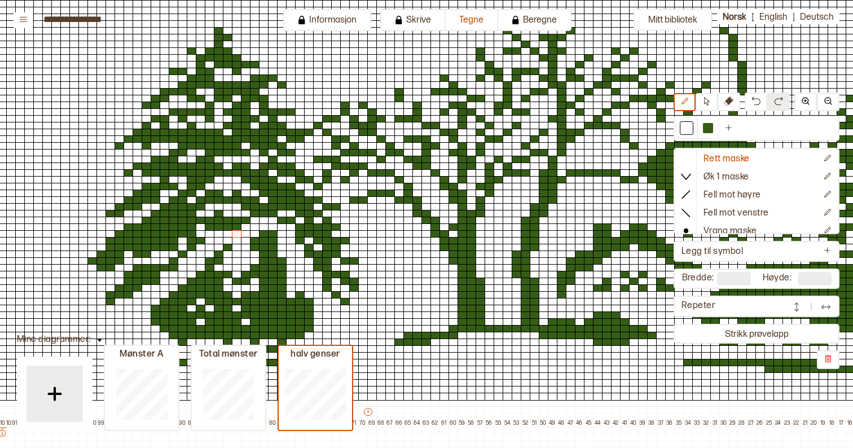
click at [237, 230] on div at bounding box center [237, 234] width 10 height 8
click at [231, 227] on div at bounding box center [228, 227] width 10 height 8
click at [237, 227] on div at bounding box center [237, 227] width 10 height 8
click at [173, 269] on div at bounding box center [174, 268] width 10 height 8
click at [153, 284] on div at bounding box center [156, 281] width 10 height 8
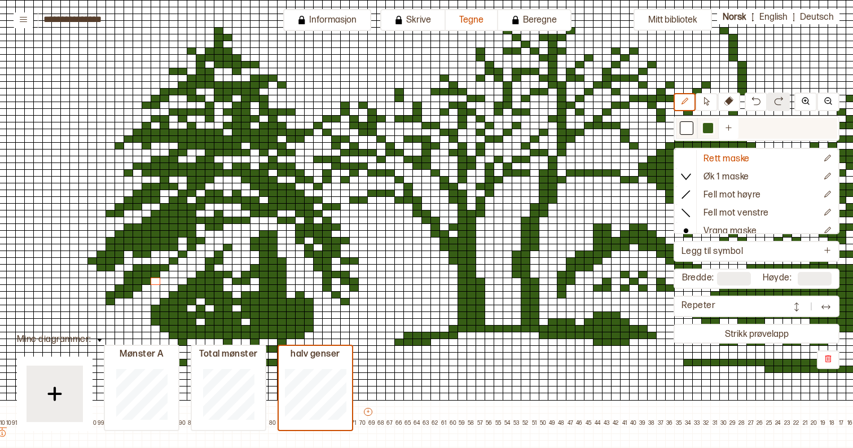
click at [707, 127] on div at bounding box center [708, 128] width 10 height 10
click at [135, 293] on div at bounding box center [138, 295] width 10 height 8
click at [126, 301] on div at bounding box center [129, 302] width 10 height 8
click at [119, 301] on div at bounding box center [119, 302] width 10 height 8
click at [112, 307] on div at bounding box center [110, 309] width 10 height 8
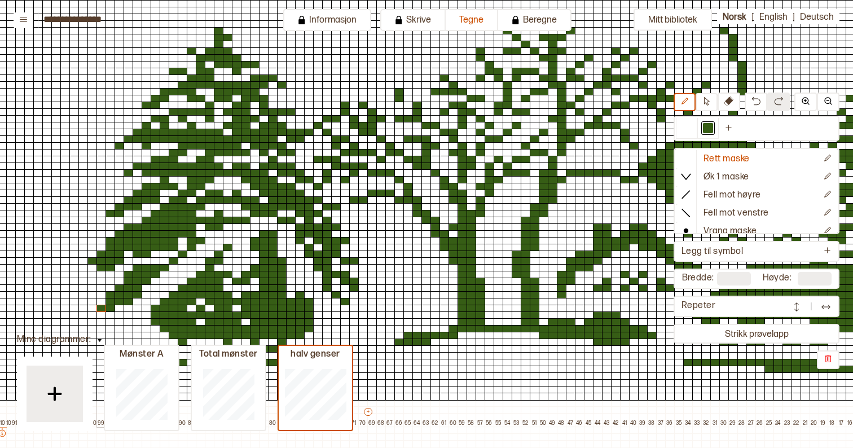
click at [103, 307] on div at bounding box center [101, 309] width 10 height 8
click at [101, 315] on div at bounding box center [101, 315] width 10 height 8
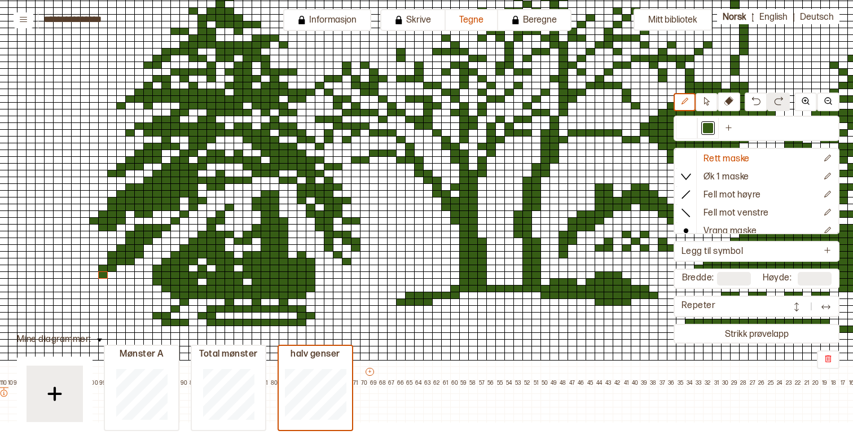
scroll to position [472, 55]
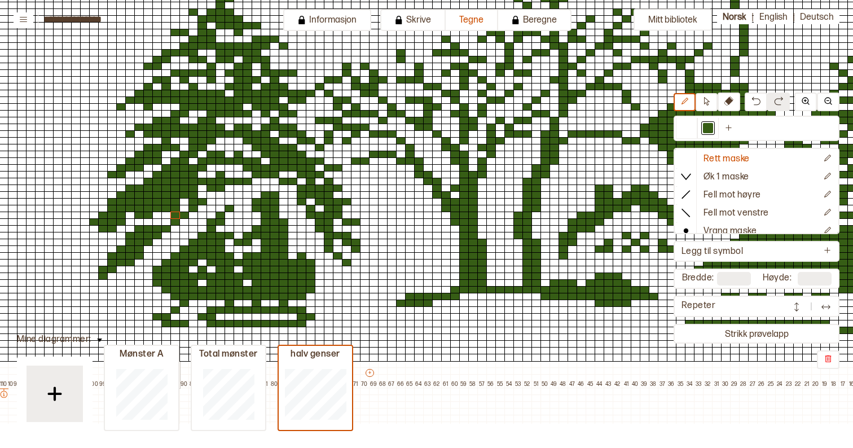
click at [175, 217] on div at bounding box center [175, 215] width 10 height 8
click at [166, 221] on div at bounding box center [166, 222] width 10 height 8
click at [185, 209] on div at bounding box center [184, 209] width 10 height 8
drag, startPoint x: 178, startPoint y: 217, endPoint x: 166, endPoint y: 223, distance: 12.6
click at [178, 217] on div at bounding box center [175, 215] width 10 height 8
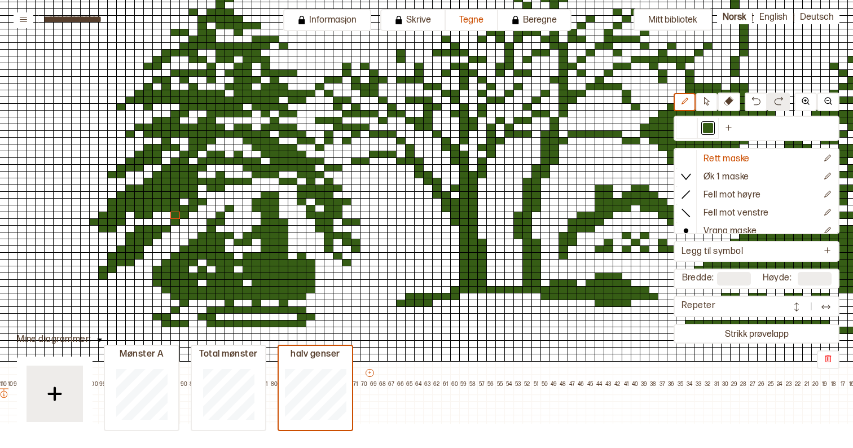
click at [166, 223] on div at bounding box center [166, 222] width 10 height 8
click at [686, 128] on div at bounding box center [686, 128] width 10 height 10
click at [184, 215] on div at bounding box center [184, 215] width 10 height 8
click at [177, 222] on div at bounding box center [175, 222] width 10 height 8
click at [176, 204] on div at bounding box center [175, 202] width 10 height 8
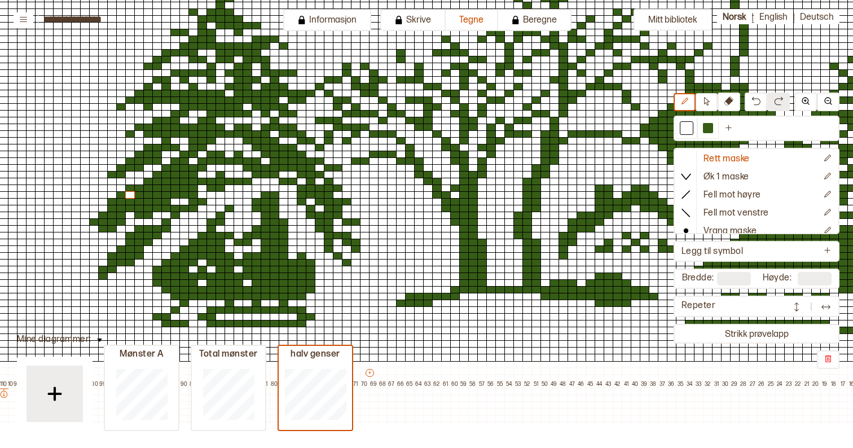
click at [131, 195] on div at bounding box center [130, 195] width 10 height 8
click at [103, 230] on div at bounding box center [103, 229] width 10 height 8
click at [104, 223] on div at bounding box center [103, 222] width 10 height 8
click at [177, 178] on div "+ + + + 138 137 136 135 134 133 132 131 130 129 128 127 126 125 124 123 122 121…" at bounding box center [377, 11] width 1299 height 751
click at [168, 174] on div at bounding box center [166, 175] width 10 height 8
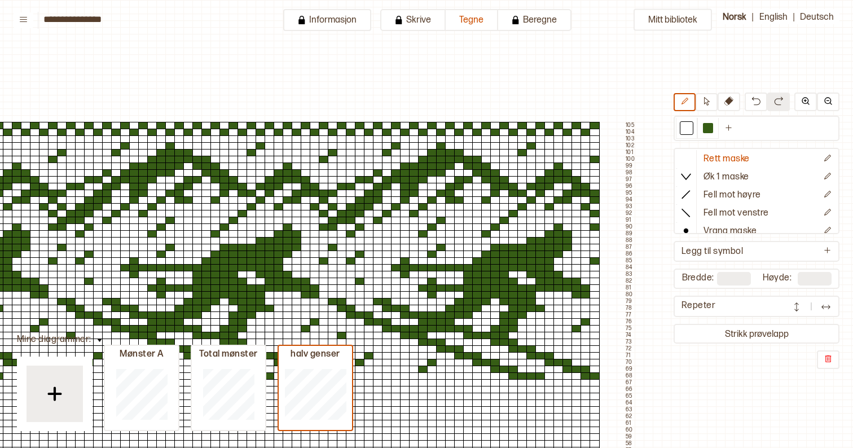
scroll to position [0, 448]
click at [711, 100] on button at bounding box center [706, 102] width 22 height 18
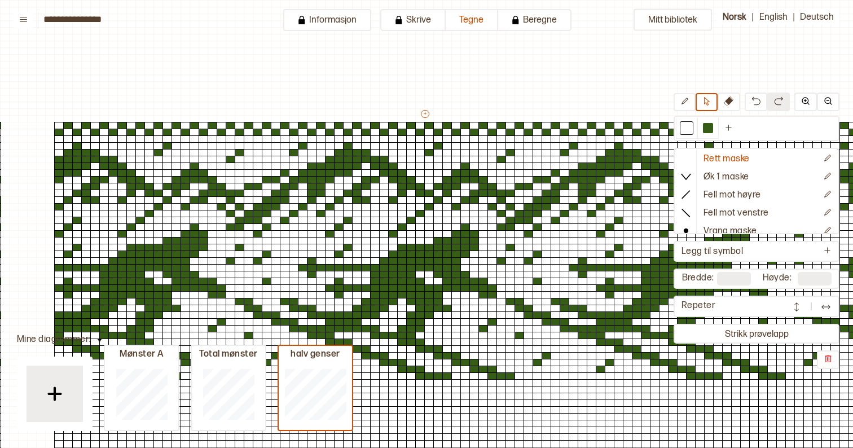
scroll to position [0, 0]
drag, startPoint x: 58, startPoint y: 125, endPoint x: 399, endPoint y: 135, distance: 341.4
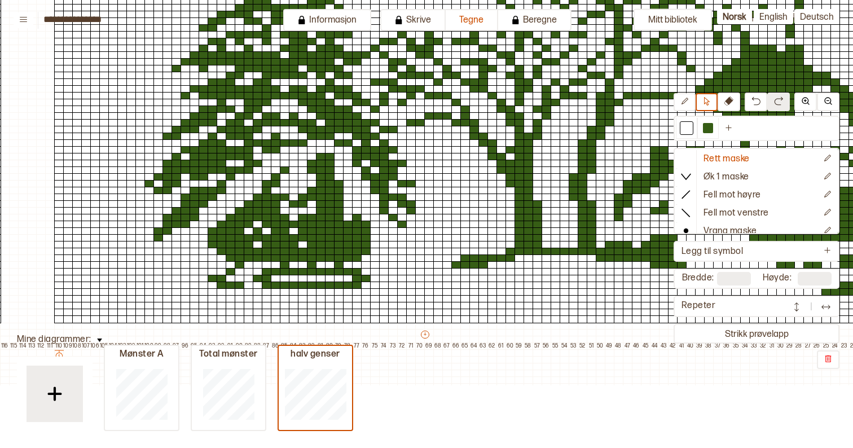
scroll to position [532, 0]
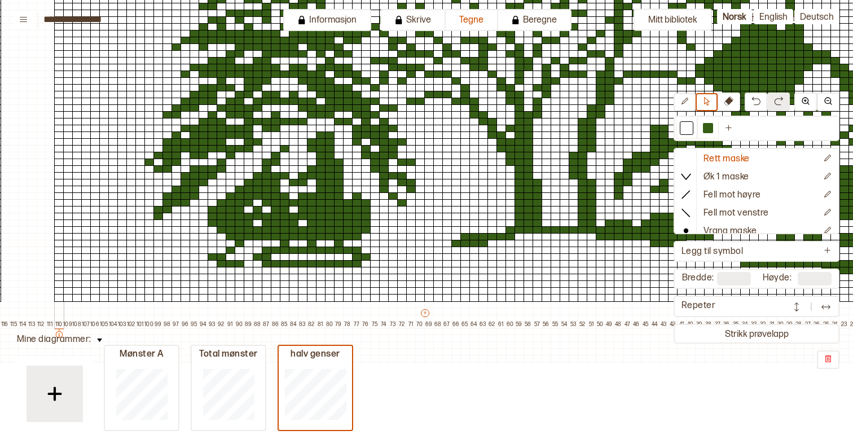
click at [58, 292] on div at bounding box center [59, 291] width 10 height 8
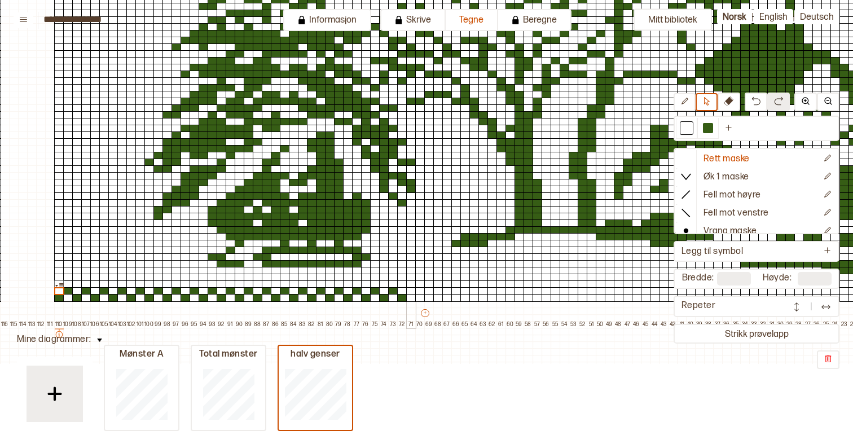
click at [412, 290] on div at bounding box center [411, 291] width 10 height 8
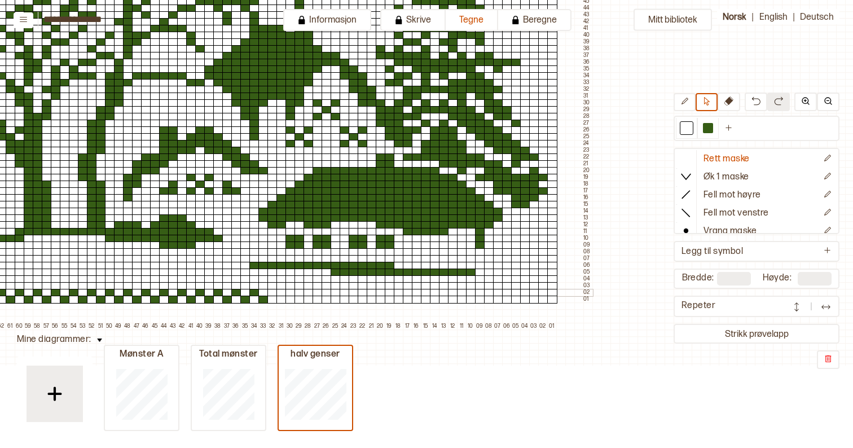
scroll to position [527, 518]
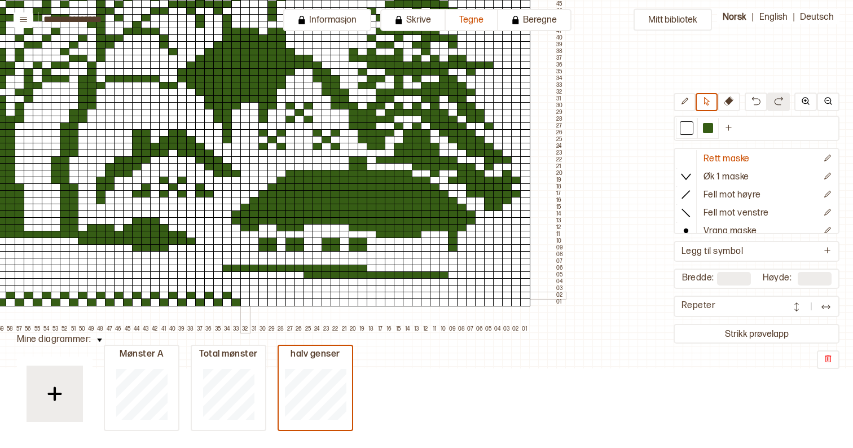
click at [242, 294] on div at bounding box center [245, 296] width 10 height 8
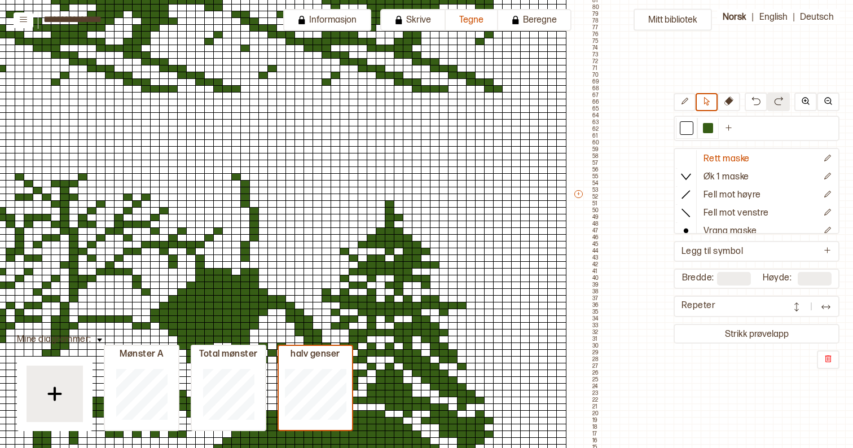
scroll to position [287, 518]
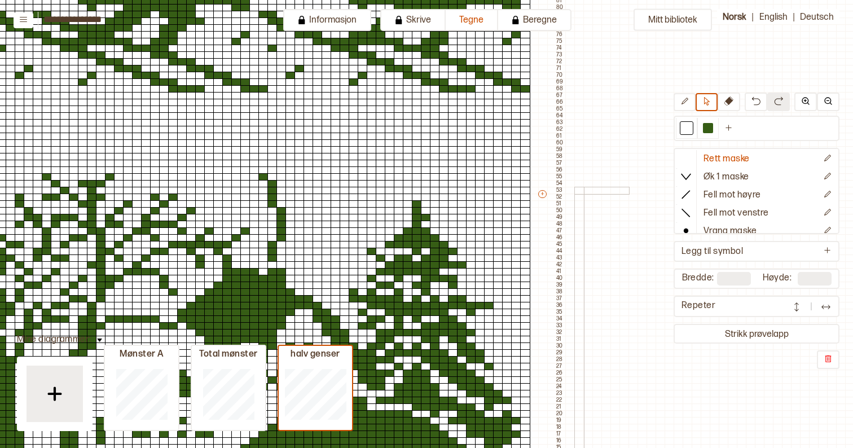
type input "***"
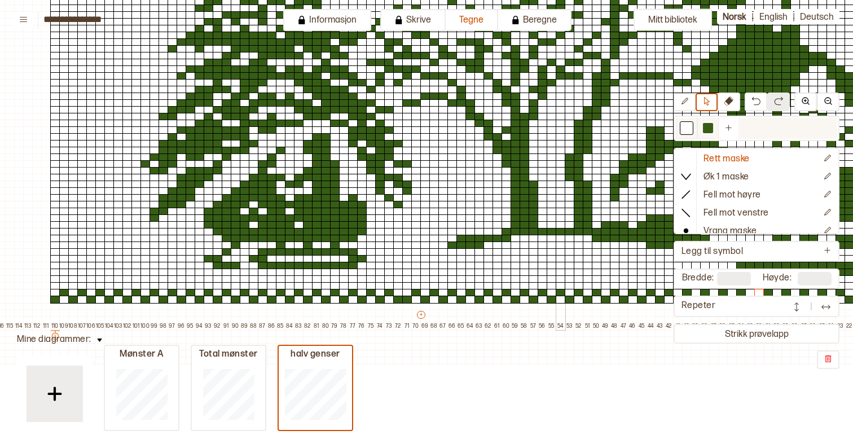
scroll to position [530, 3]
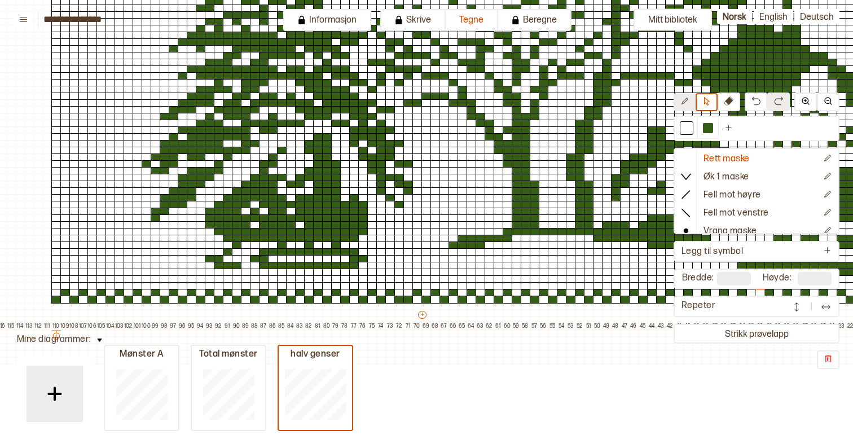
click at [681, 102] on icon at bounding box center [684, 101] width 8 height 8
click at [707, 102] on icon at bounding box center [707, 101] width 6 height 8
drag, startPoint x: 209, startPoint y: 190, endPoint x: 363, endPoint y: 266, distance: 171.8
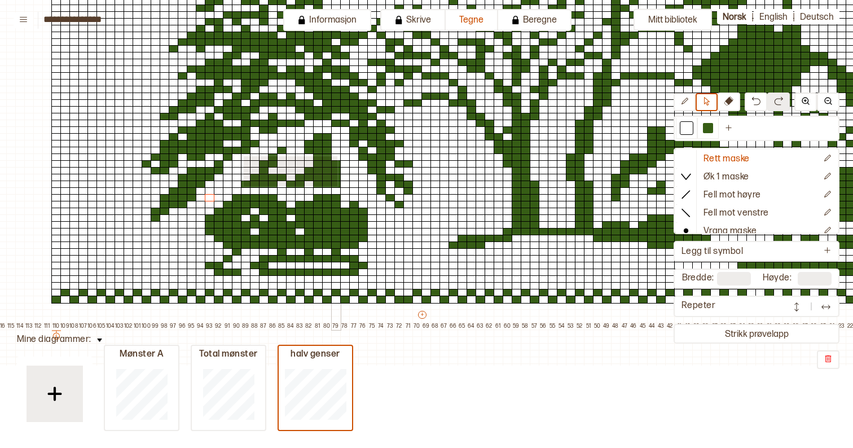
drag, startPoint x: 243, startPoint y: 155, endPoint x: 336, endPoint y: 185, distance: 98.3
drag, startPoint x: 280, startPoint y: 136, endPoint x: 326, endPoint y: 151, distance: 48.3
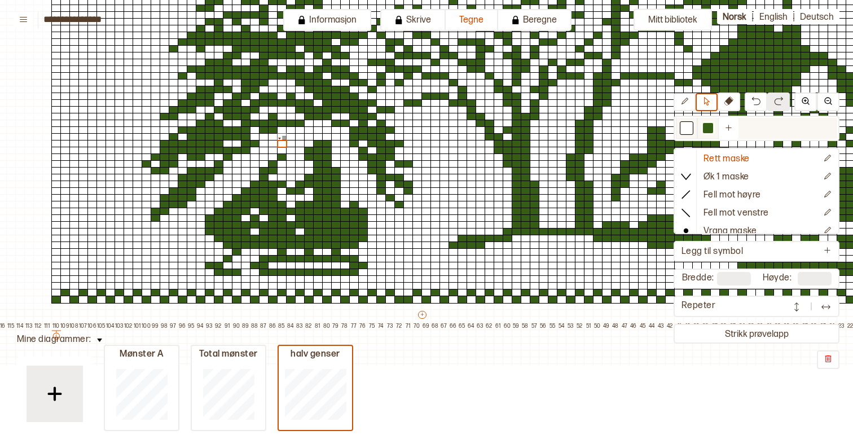
click at [716, 127] on div at bounding box center [707, 128] width 21 height 21
click at [709, 128] on div at bounding box center [708, 128] width 10 height 10
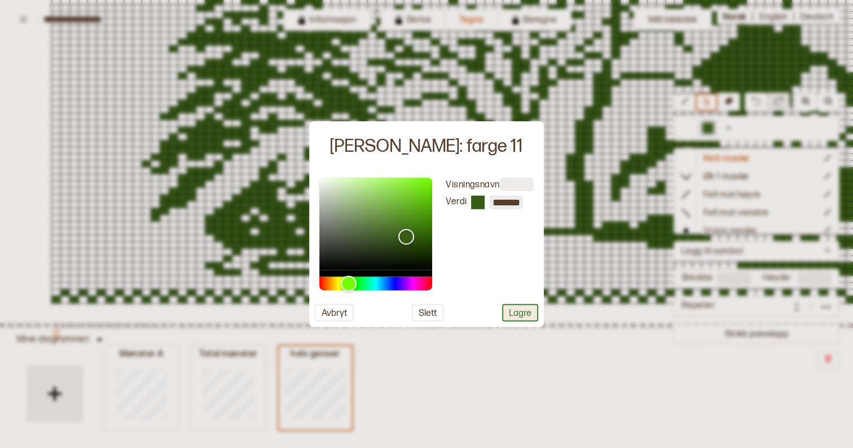
click at [512, 314] on button "Lagre" at bounding box center [520, 311] width 36 height 17
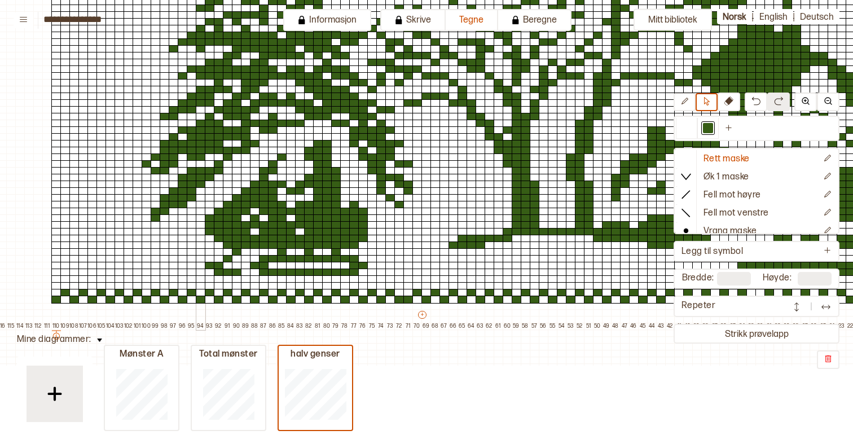
click at [200, 259] on div at bounding box center [201, 259] width 10 height 8
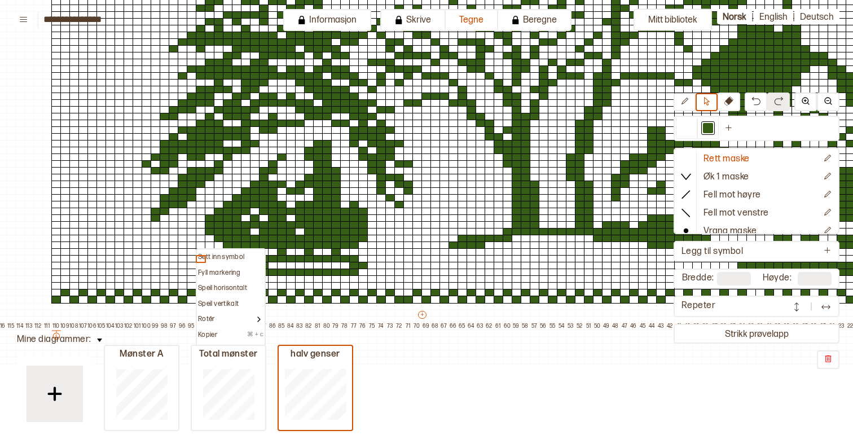
click at [200, 252] on div "Sett inn symbol" at bounding box center [231, 257] width 68 height 16
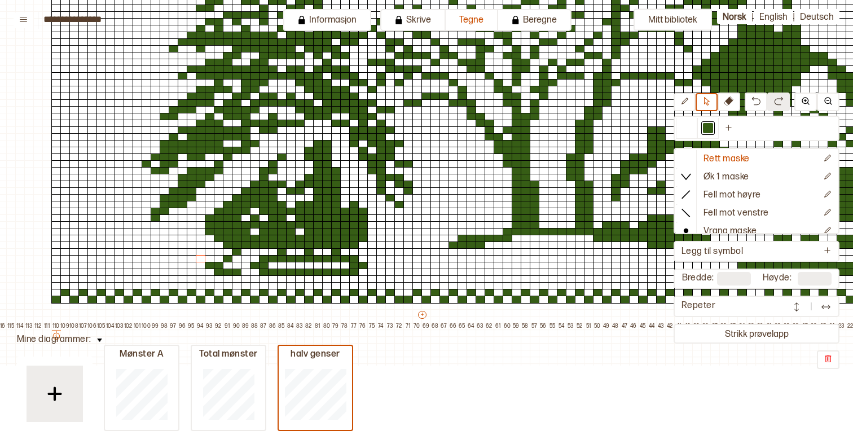
drag, startPoint x: 685, startPoint y: 105, endPoint x: 350, endPoint y: 206, distance: 349.9
click at [685, 105] on icon at bounding box center [684, 101] width 8 height 8
click at [197, 261] on div at bounding box center [201, 259] width 10 height 8
click at [200, 254] on div at bounding box center [201, 252] width 10 height 8
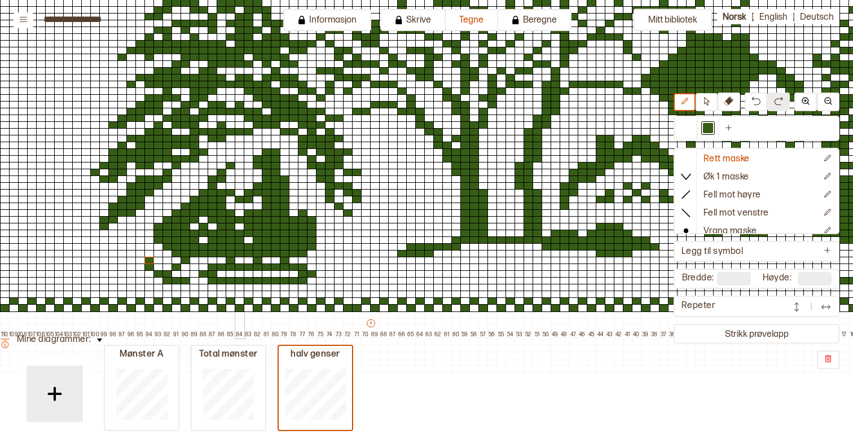
scroll to position [499, 54]
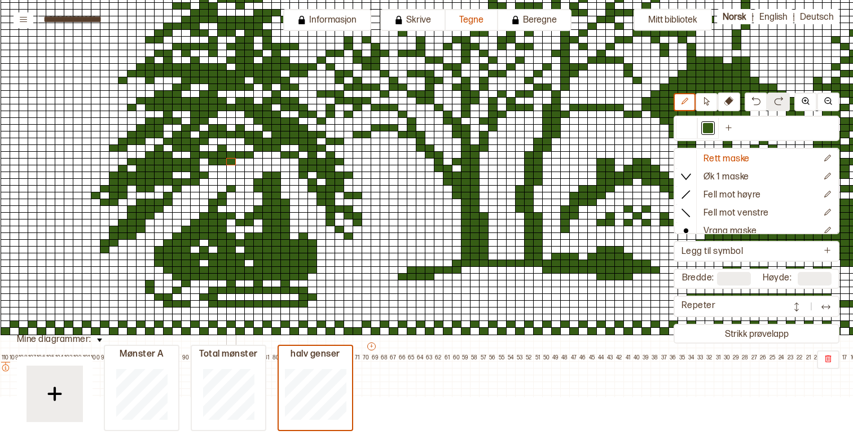
click at [232, 161] on div at bounding box center [231, 162] width 10 height 8
click at [210, 169] on div at bounding box center [213, 169] width 10 height 8
click at [753, 98] on img at bounding box center [755, 100] width 9 height 9
click at [206, 167] on div at bounding box center [204, 169] width 10 height 8
click at [294, 161] on div at bounding box center [294, 162] width 10 height 8
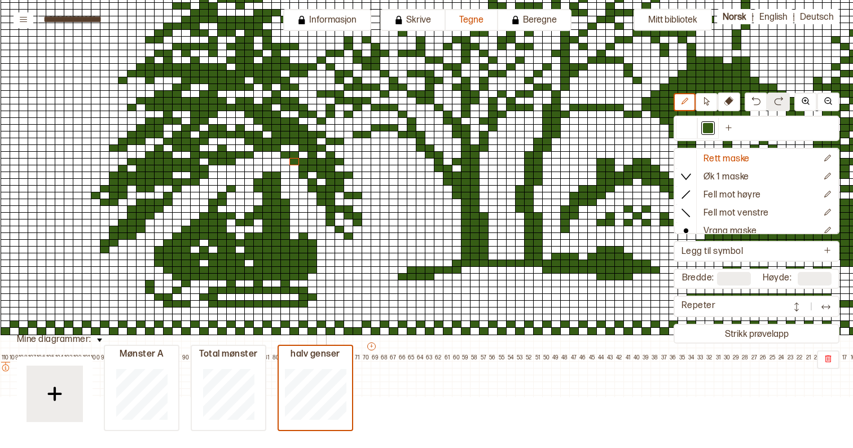
click at [321, 210] on div at bounding box center [321, 209] width 10 height 8
click at [336, 224] on div at bounding box center [339, 223] width 10 height 8
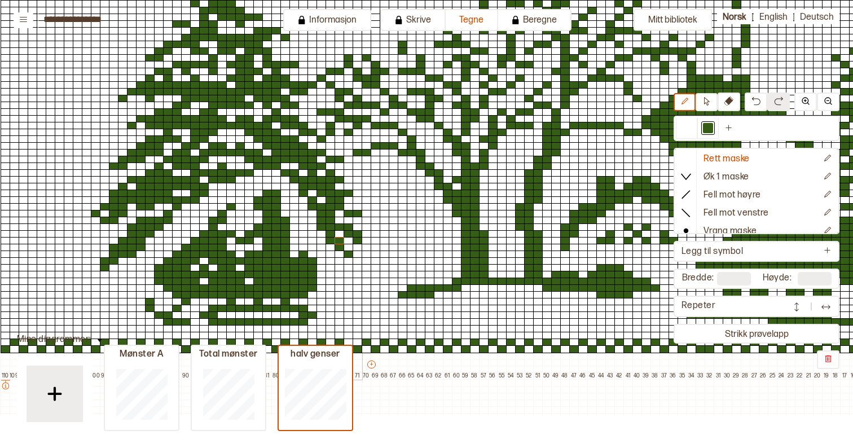
scroll to position [481, 53]
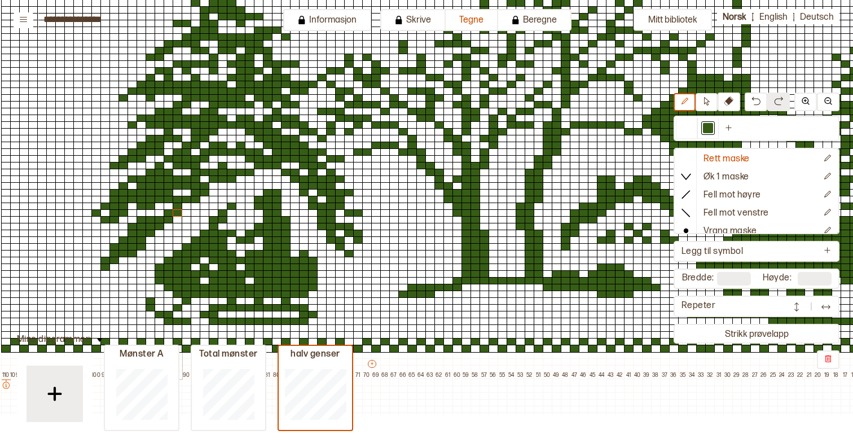
click at [176, 212] on div at bounding box center [178, 213] width 10 height 8
click at [187, 205] on div at bounding box center [187, 206] width 10 height 8
click at [168, 205] on div at bounding box center [169, 206] width 10 height 8
click at [158, 213] on div at bounding box center [160, 213] width 10 height 8
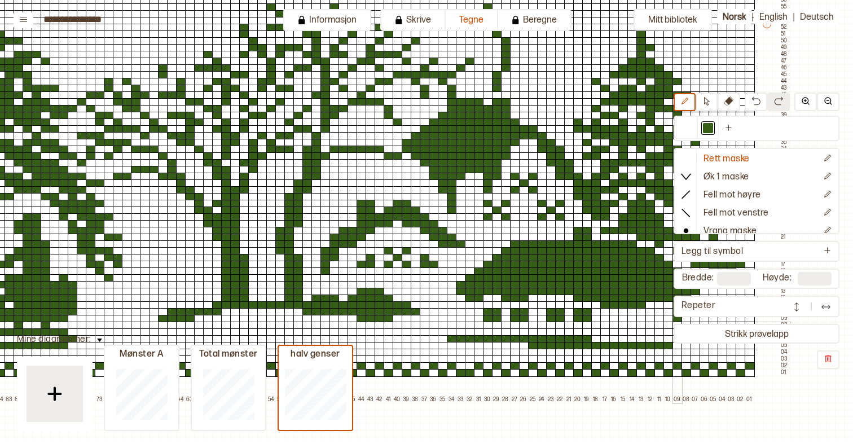
scroll to position [454, 293]
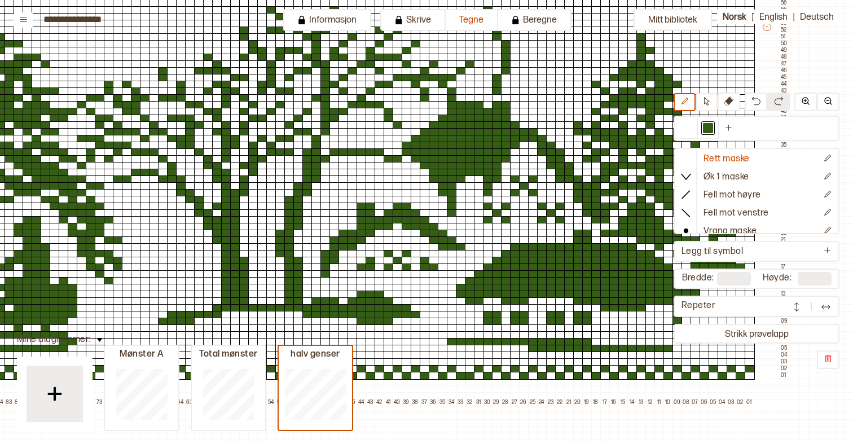
click at [790, 348] on div "Rett maske Øk 1 maske Fell mot høyre Fell mot venstre Vrang maske Kast Flette f…" at bounding box center [756, 230] width 166 height 276
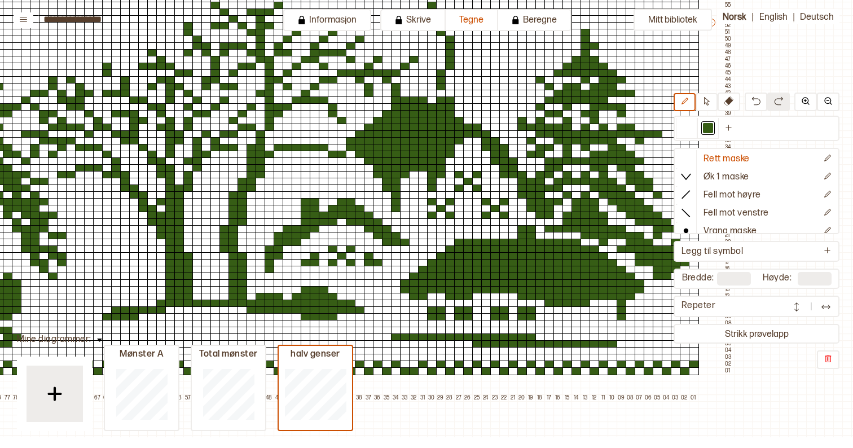
scroll to position [0, 0]
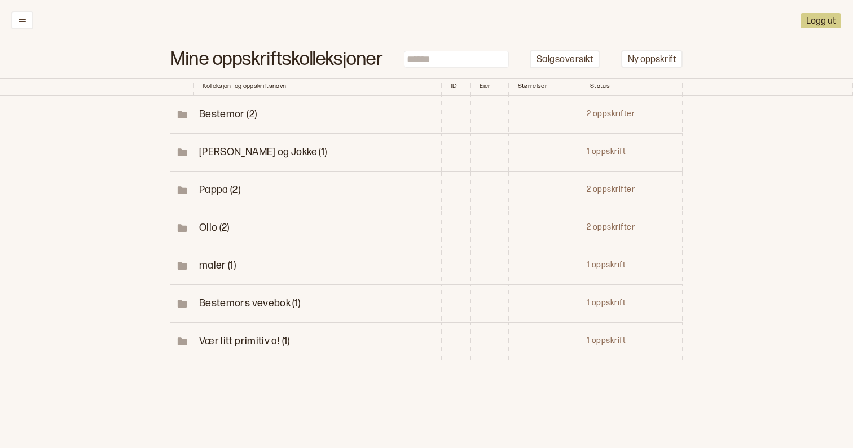
click at [263, 335] on span "Vær litt primitiv a! (1)" at bounding box center [244, 341] width 91 height 12
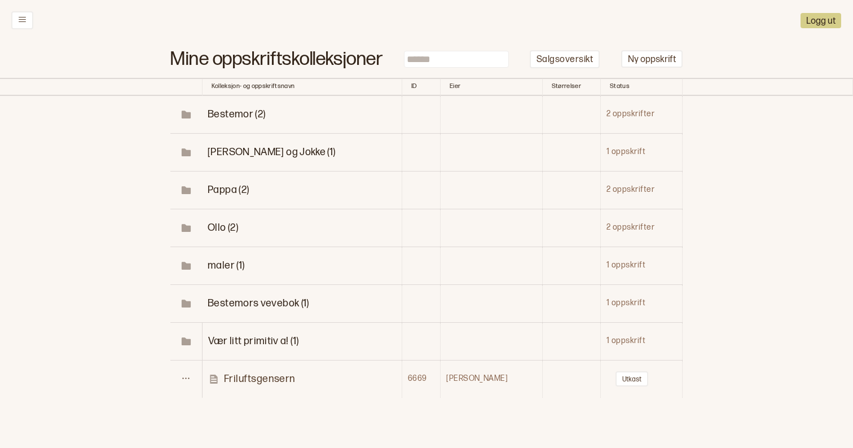
click at [268, 372] on p "Friluftsgensern" at bounding box center [259, 378] width 71 height 13
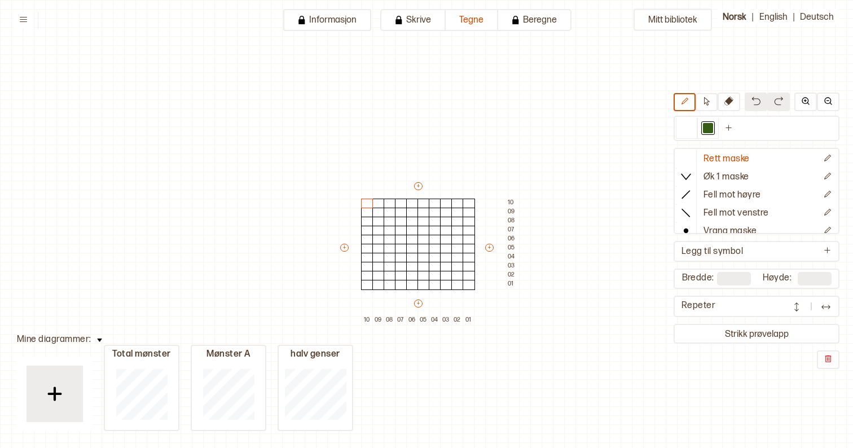
type input "**********"
type input "***"
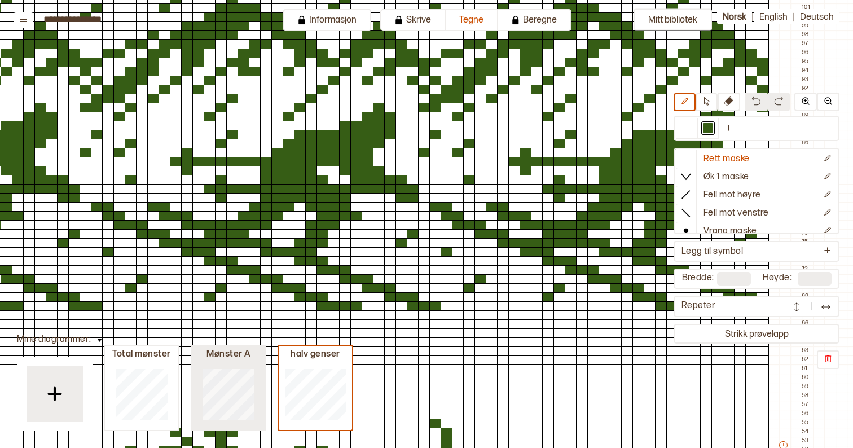
scroll to position [159, 428]
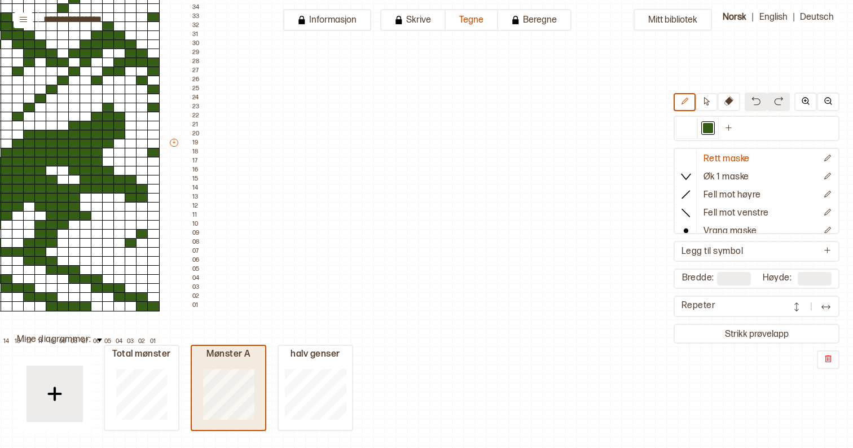
type input "**"
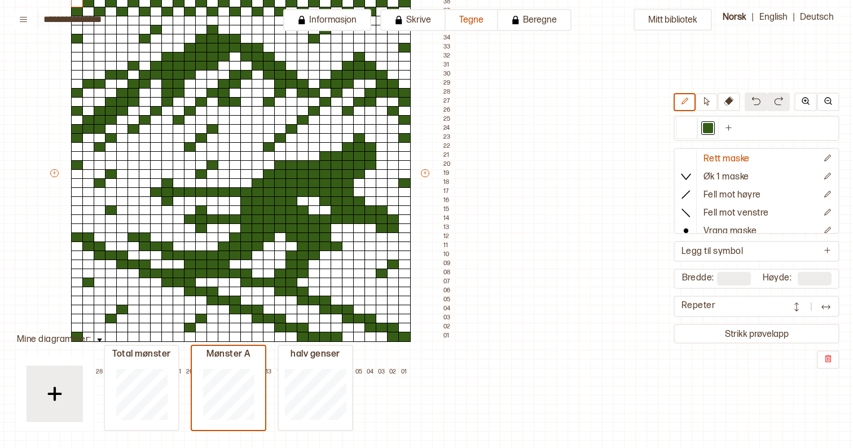
scroll to position [135, 177]
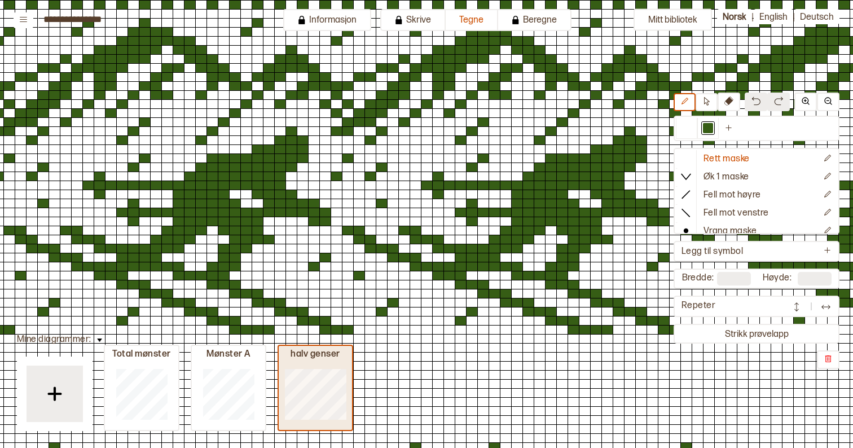
type input "***"
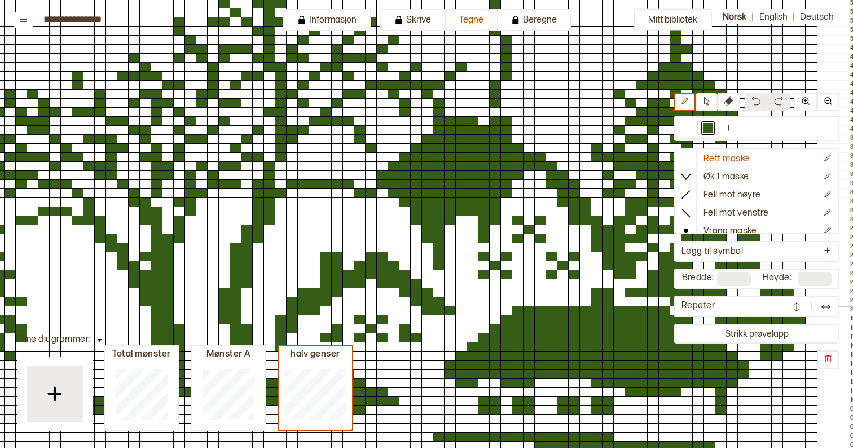
scroll to position [593, 374]
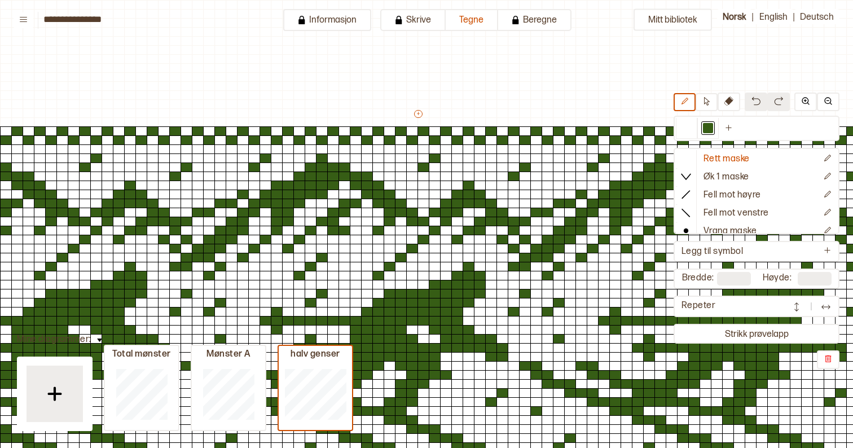
scroll to position [593, 374]
